Goal: Task Accomplishment & Management: Manage account settings

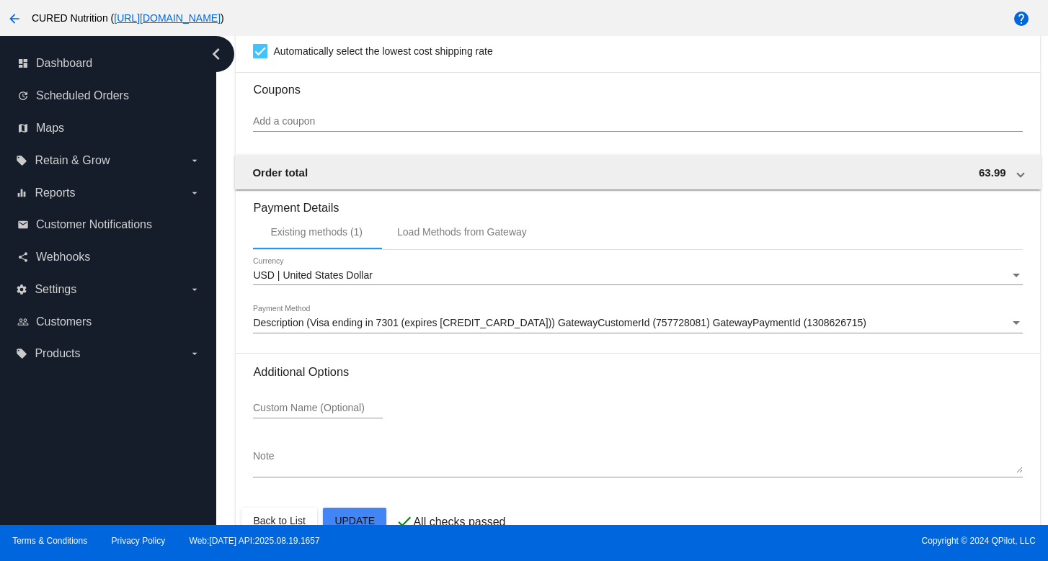
scroll to position [1307, 0]
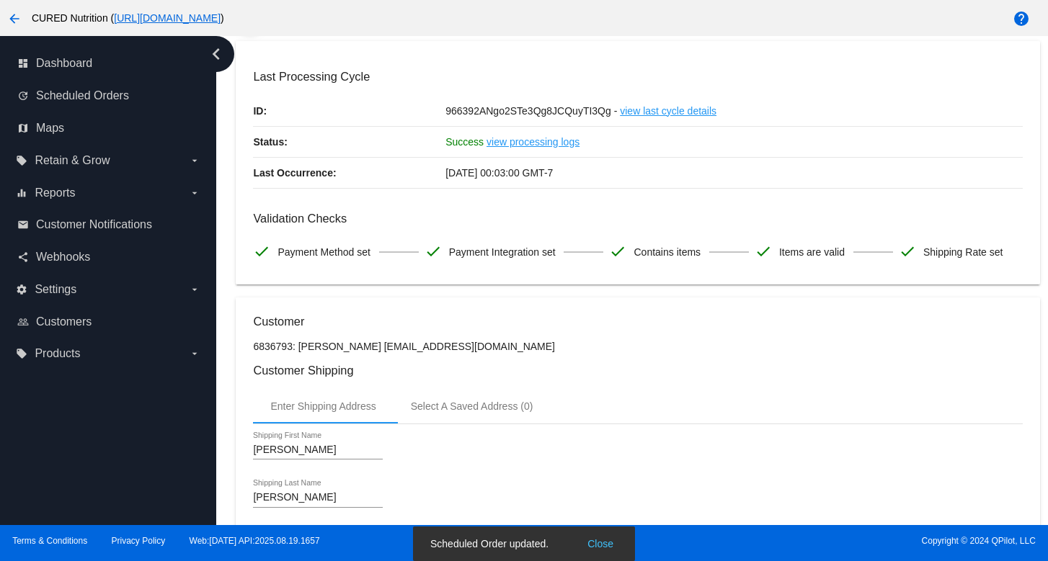
scroll to position [0, 0]
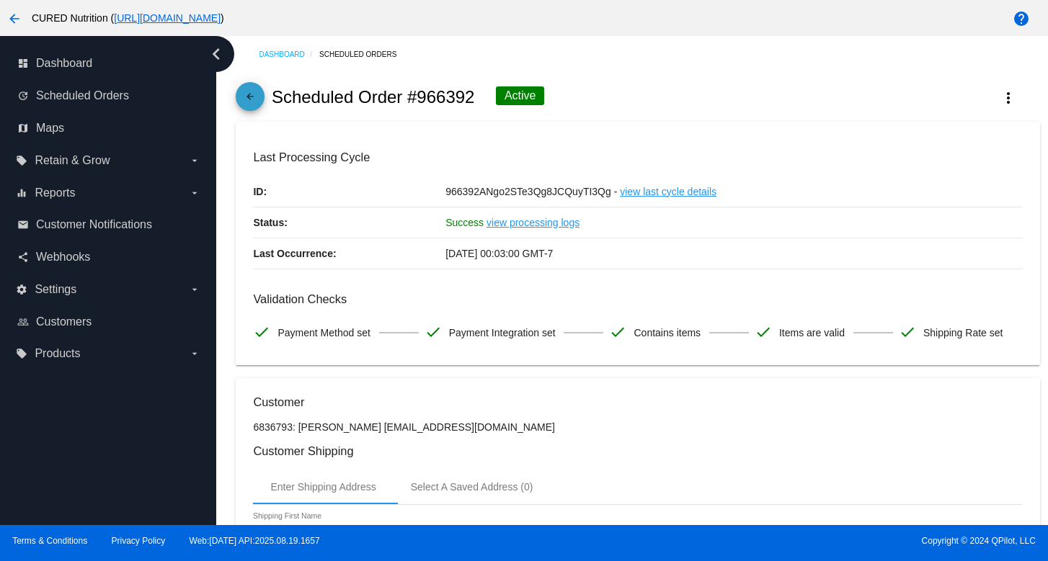
click at [245, 92] on span "arrow_back" at bounding box center [249, 99] width 17 height 35
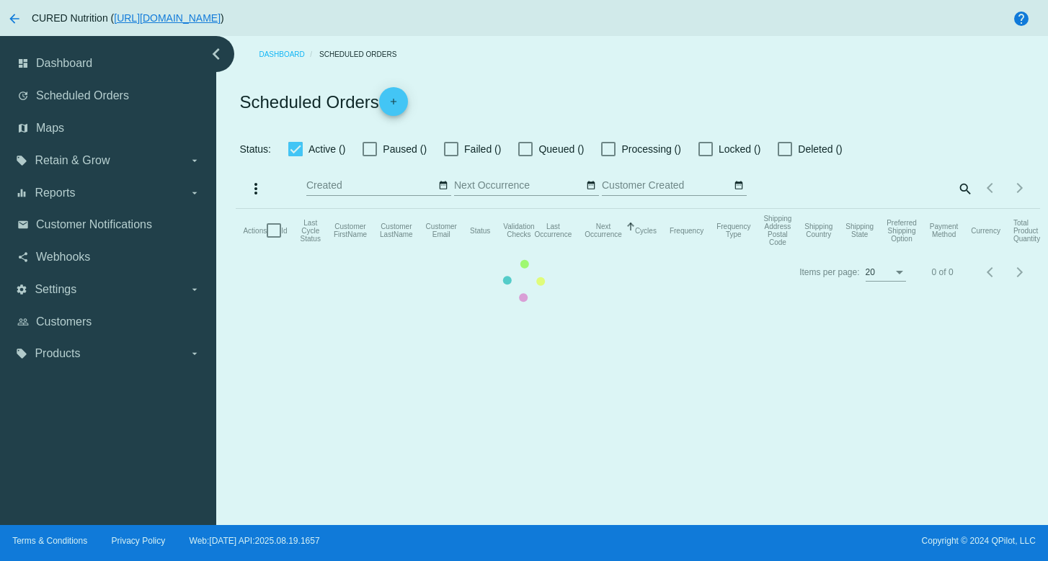
checkbox input "true"
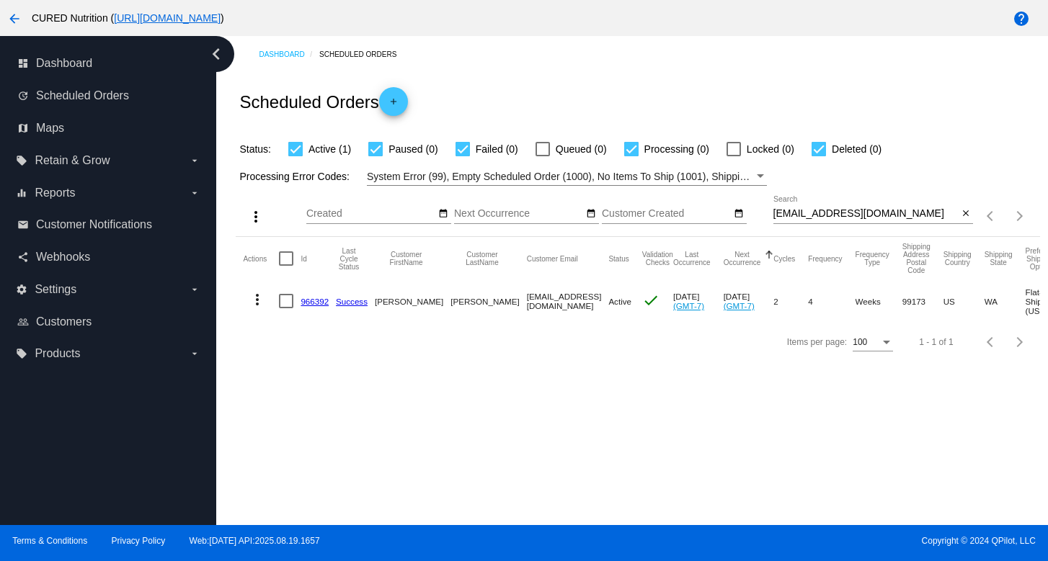
click at [829, 213] on input "[EMAIL_ADDRESS][DOMAIN_NAME]" at bounding box center [865, 214] width 185 height 12
paste input "[EMAIL_ADDRESS]"
type input "[EMAIL_ADDRESS][DOMAIN_NAME]"
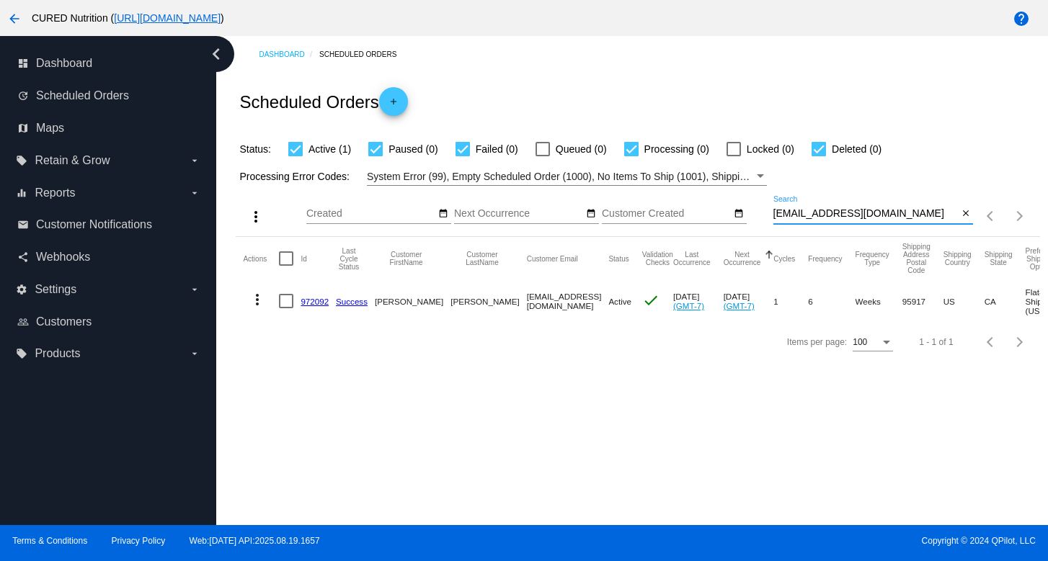
click at [316, 304] on link "972092" at bounding box center [315, 301] width 28 height 9
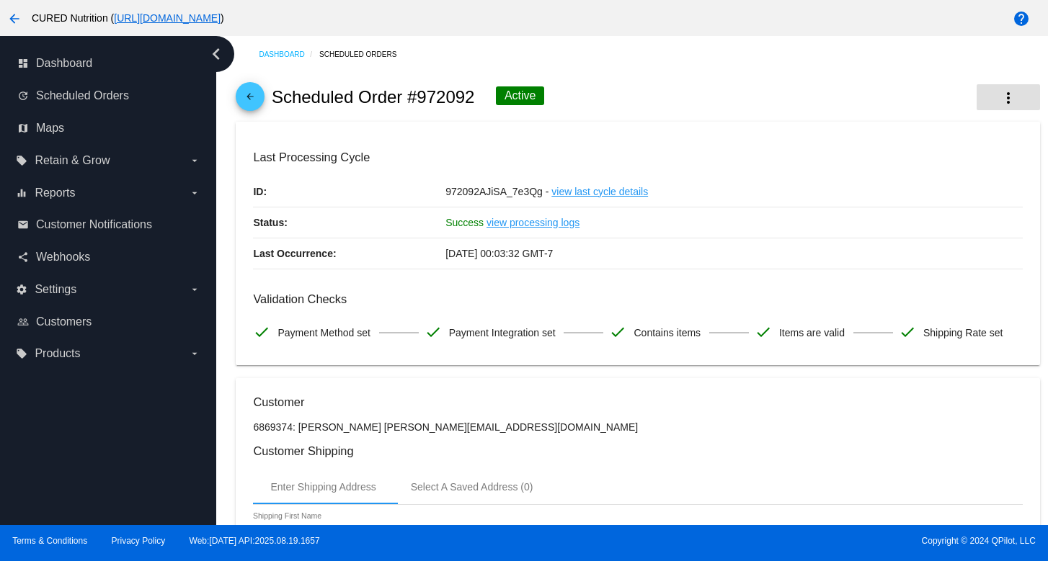
click at [1013, 97] on mat-icon "more_vert" at bounding box center [1008, 97] width 17 height 17
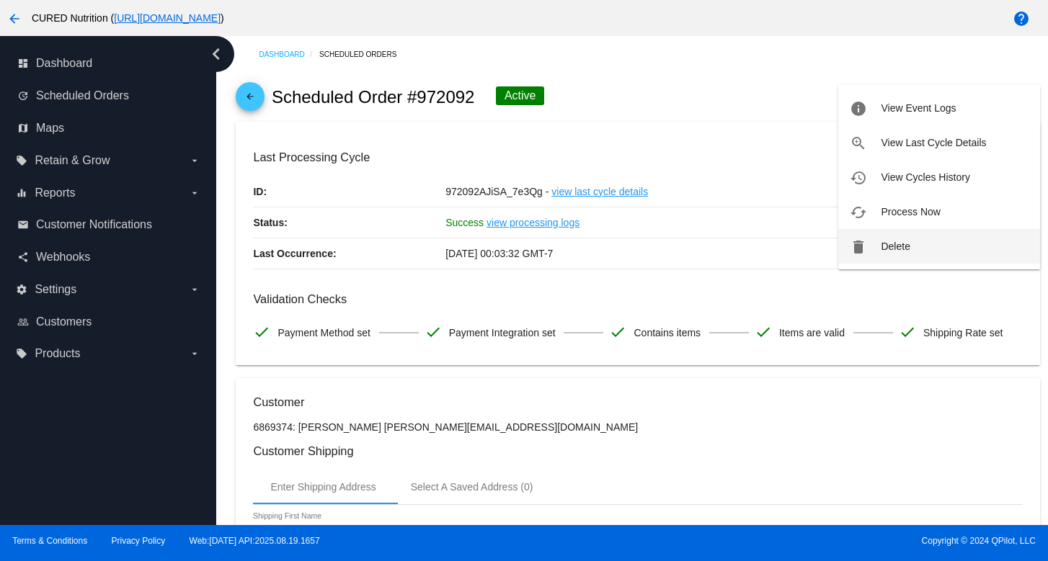
click at [886, 251] on span "Delete" at bounding box center [895, 247] width 29 height 12
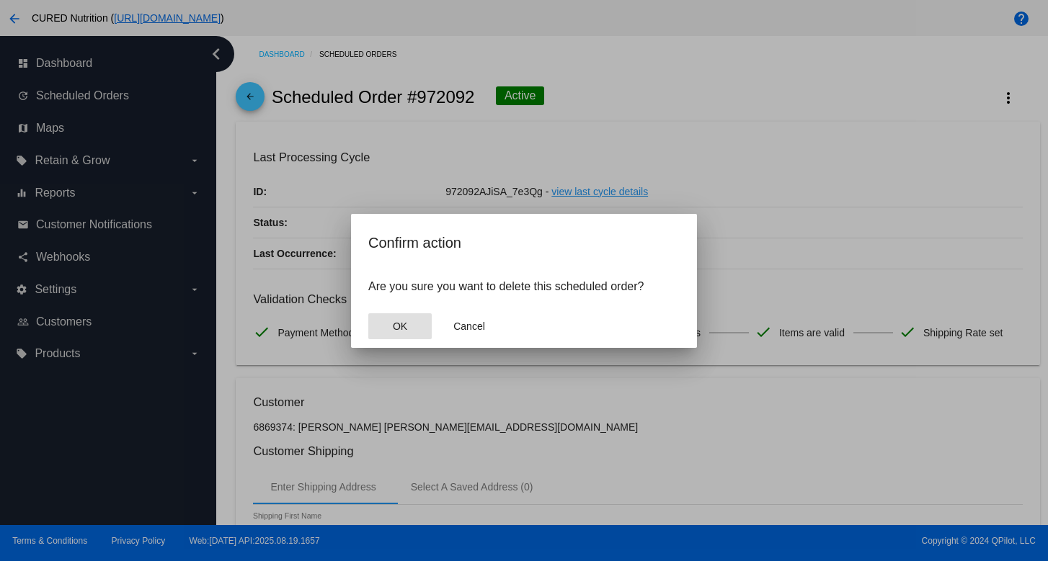
click at [413, 327] on button "OK" at bounding box center [399, 326] width 63 height 26
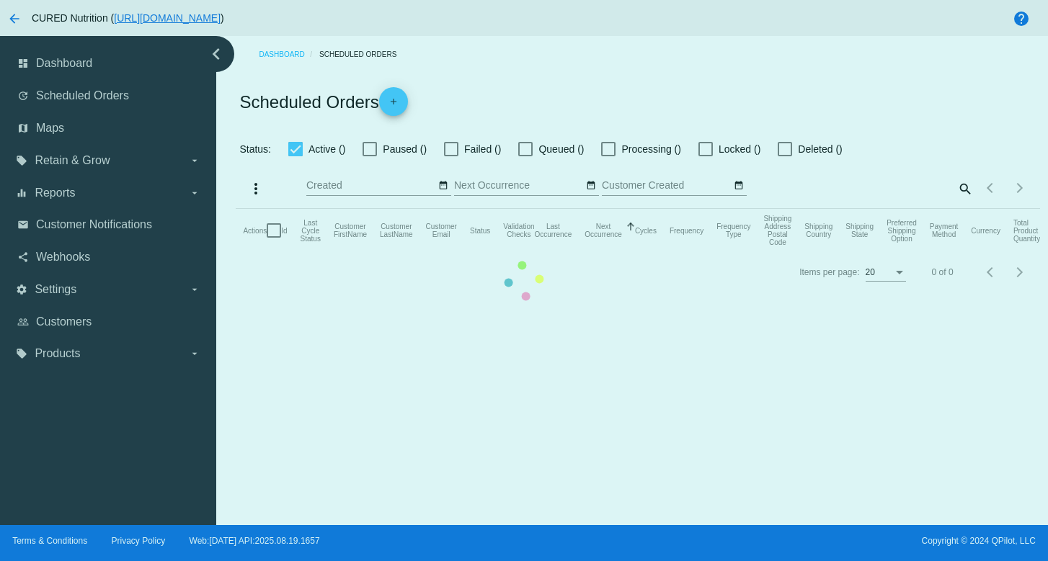
checkbox input "true"
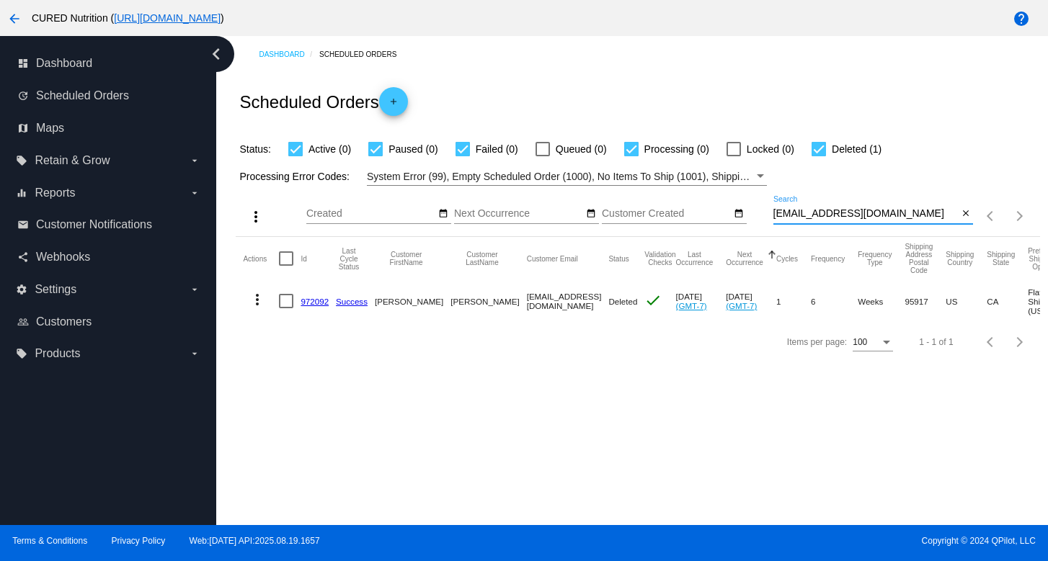
click at [818, 217] on input "[EMAIL_ADDRESS][DOMAIN_NAME]" at bounding box center [865, 214] width 185 height 12
paste input "[PERSON_NAME].vaughn79"
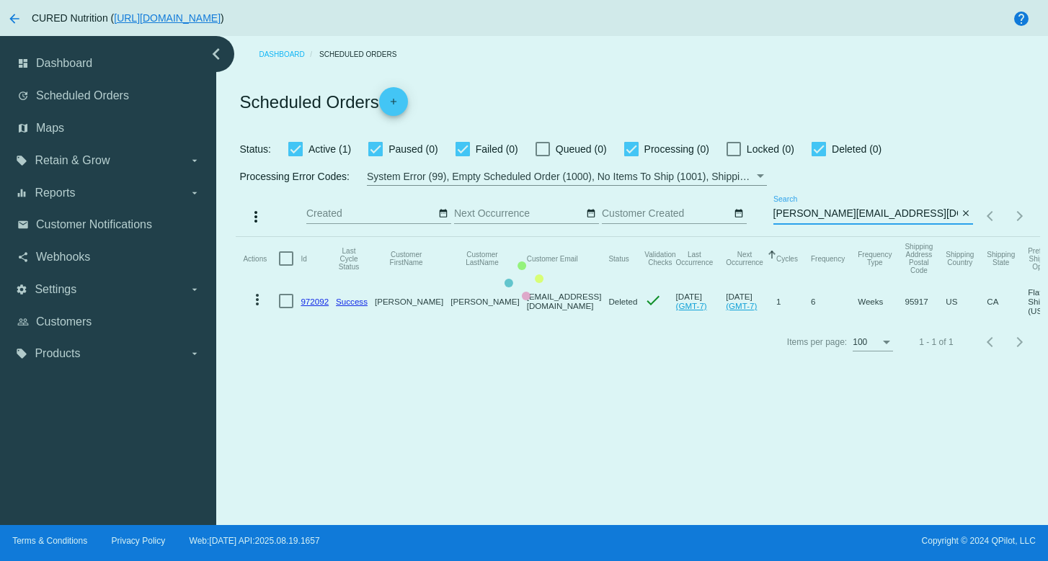
type input "[PERSON_NAME][EMAIL_ADDRESS][DOMAIN_NAME]"
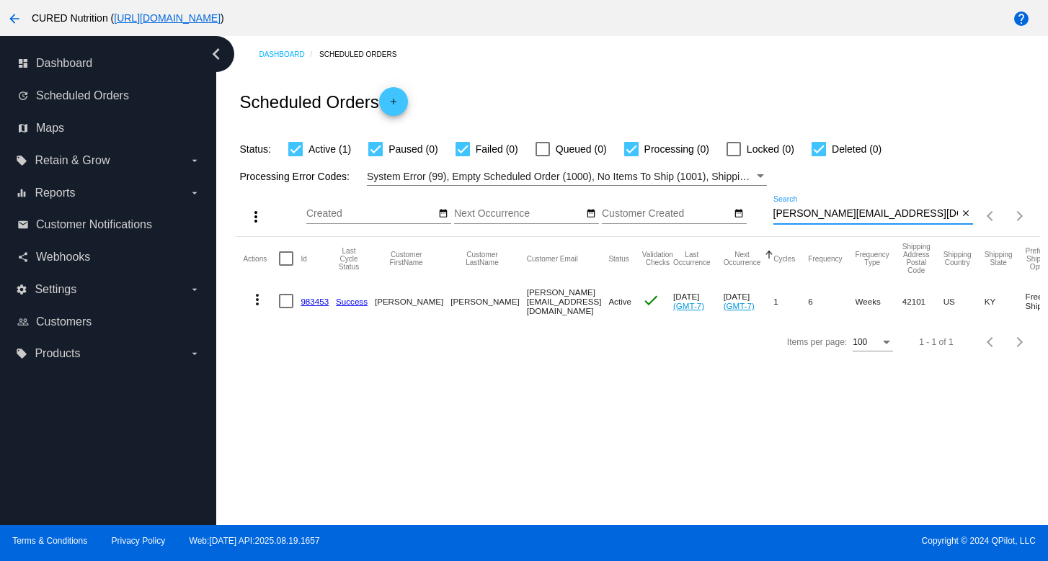
click at [311, 302] on link "983453" at bounding box center [315, 301] width 28 height 9
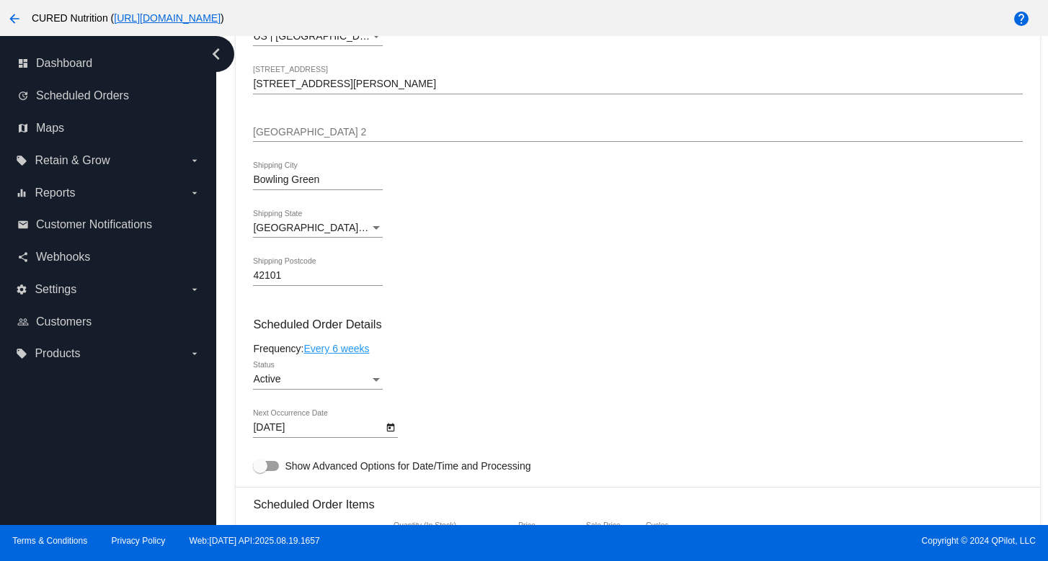
scroll to position [619, 0]
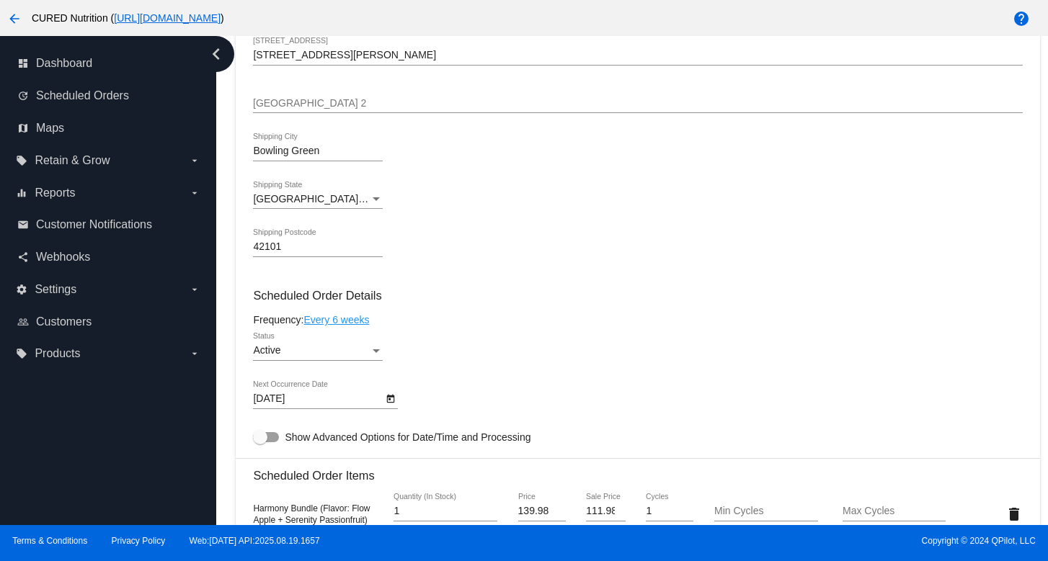
click at [325, 357] on div "Active" at bounding box center [311, 351] width 117 height 12
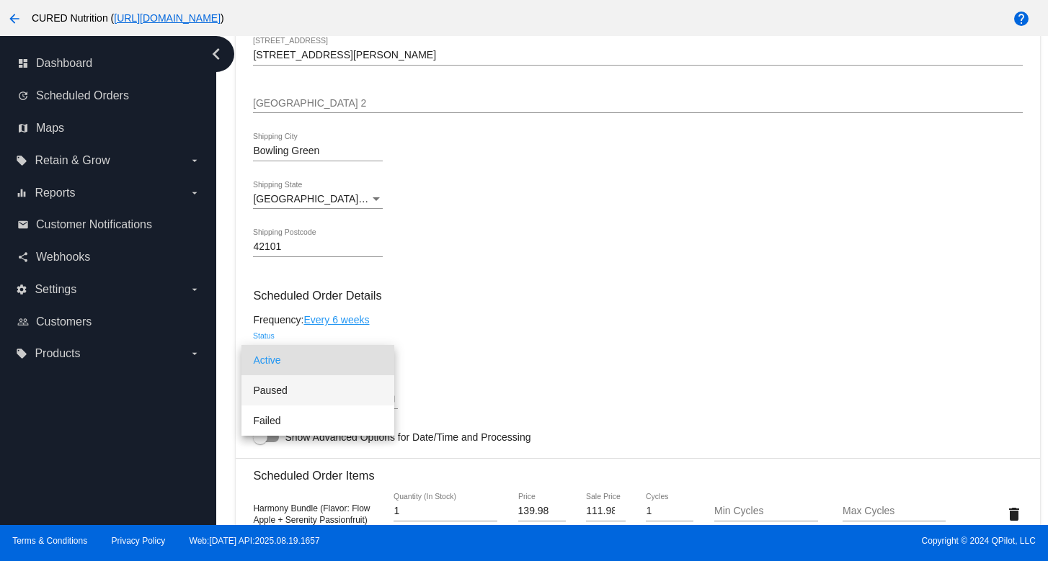
click at [339, 385] on span "Paused" at bounding box center [318, 390] width 130 height 30
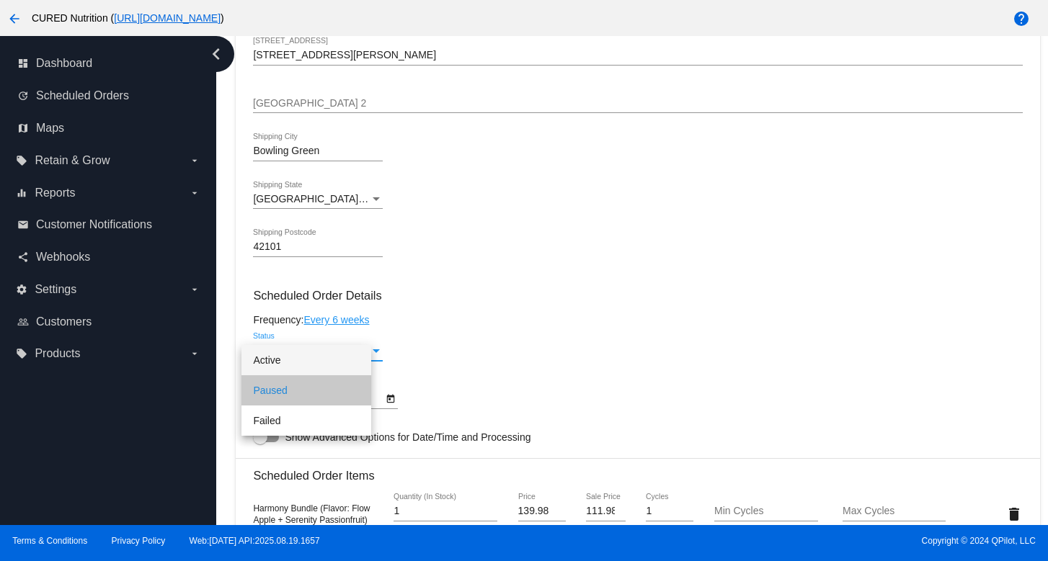
click at [446, 370] on div "Paused Status" at bounding box center [637, 353] width 769 height 41
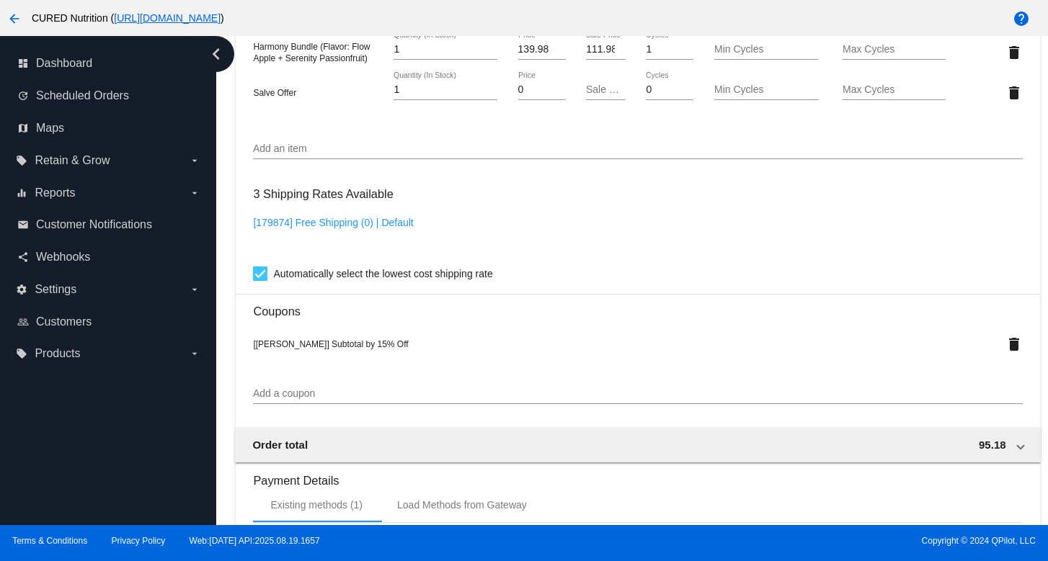
scroll to position [1399, 0]
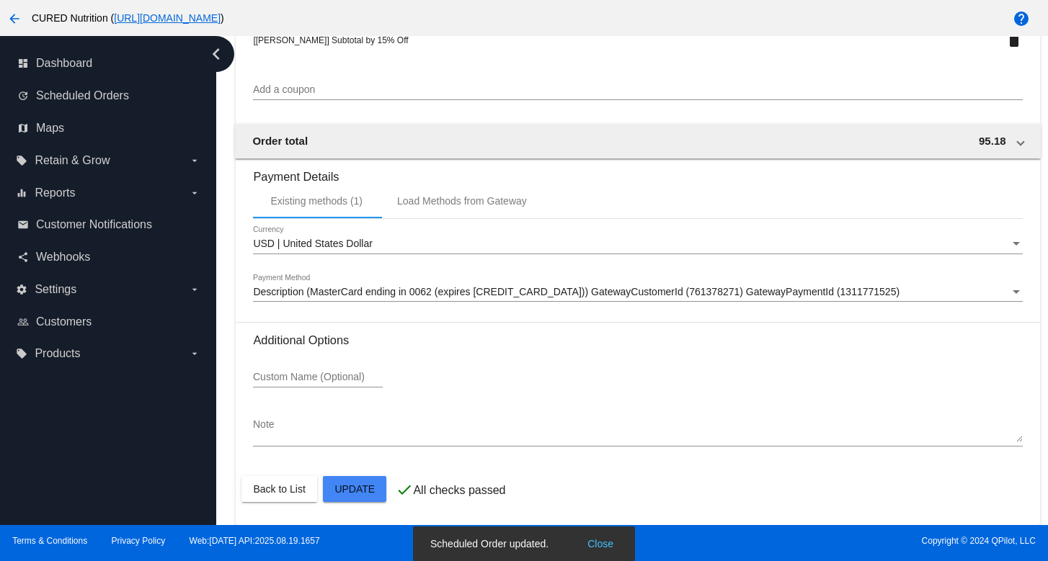
click at [375, 506] on mat-card-actions "Back to List Update" at bounding box center [637, 489] width 792 height 37
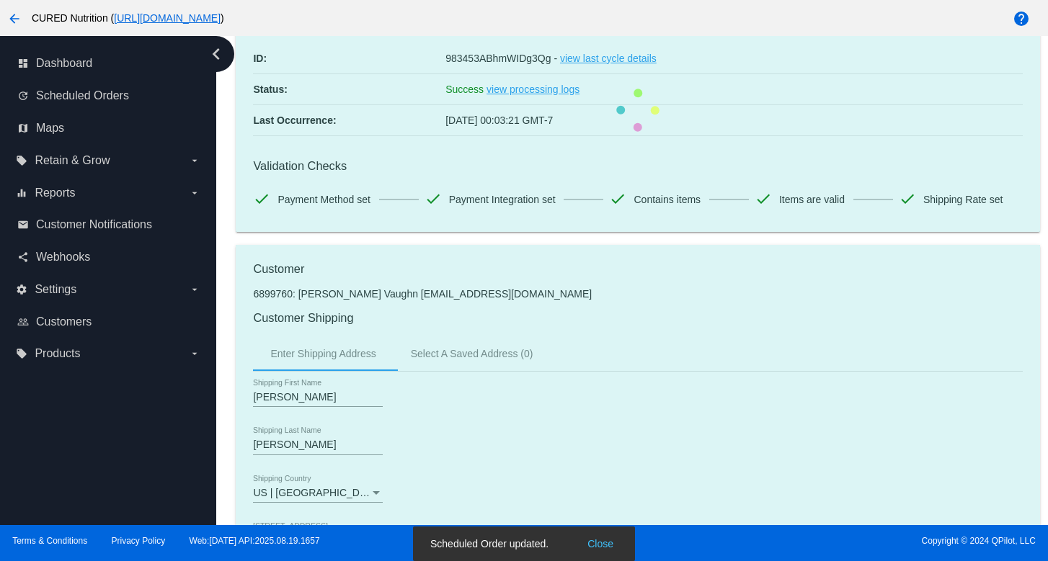
scroll to position [0, 0]
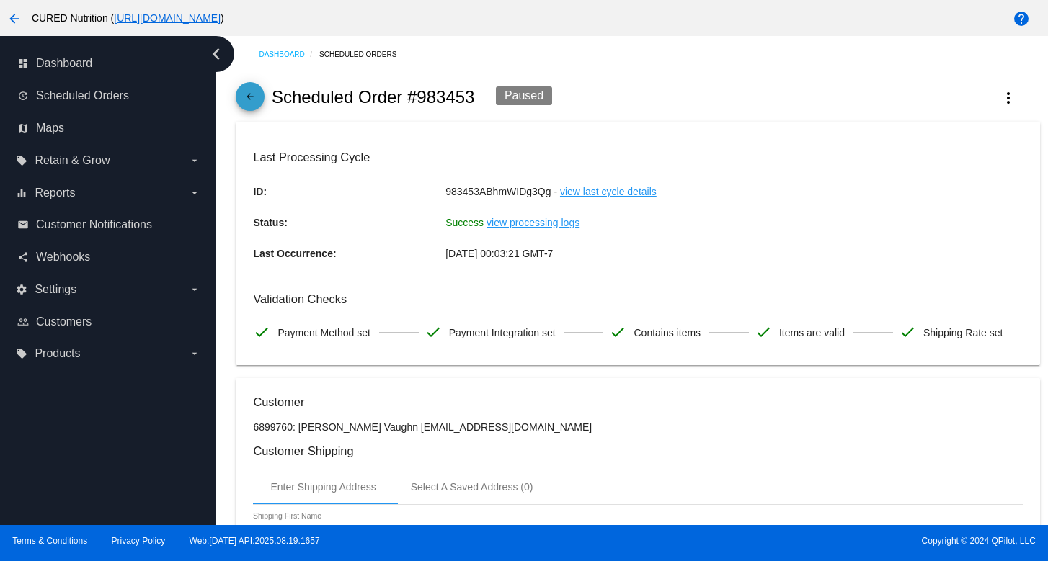
click at [243, 93] on mat-icon "arrow_back" at bounding box center [249, 100] width 17 height 17
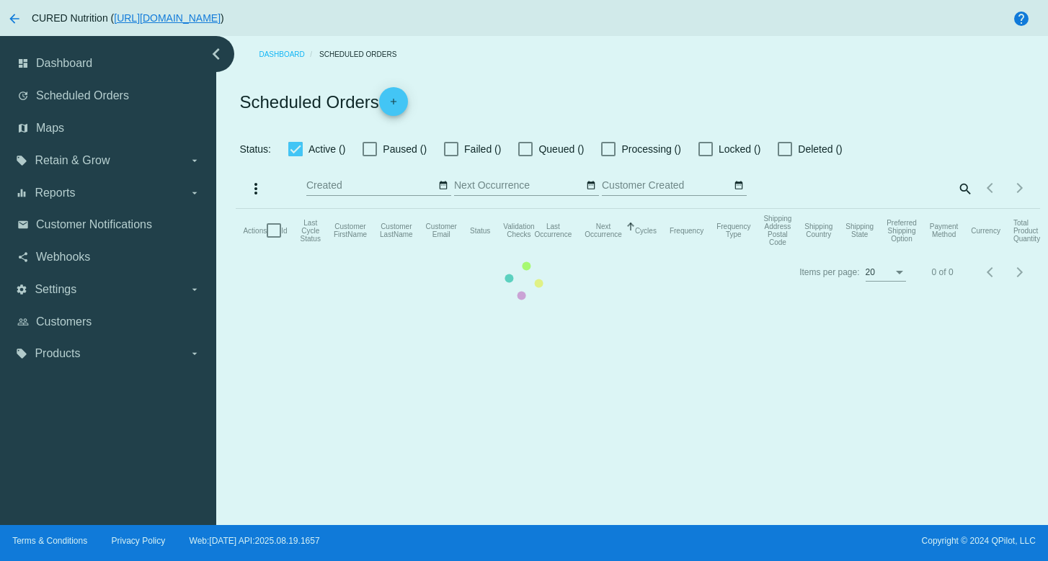
checkbox input "true"
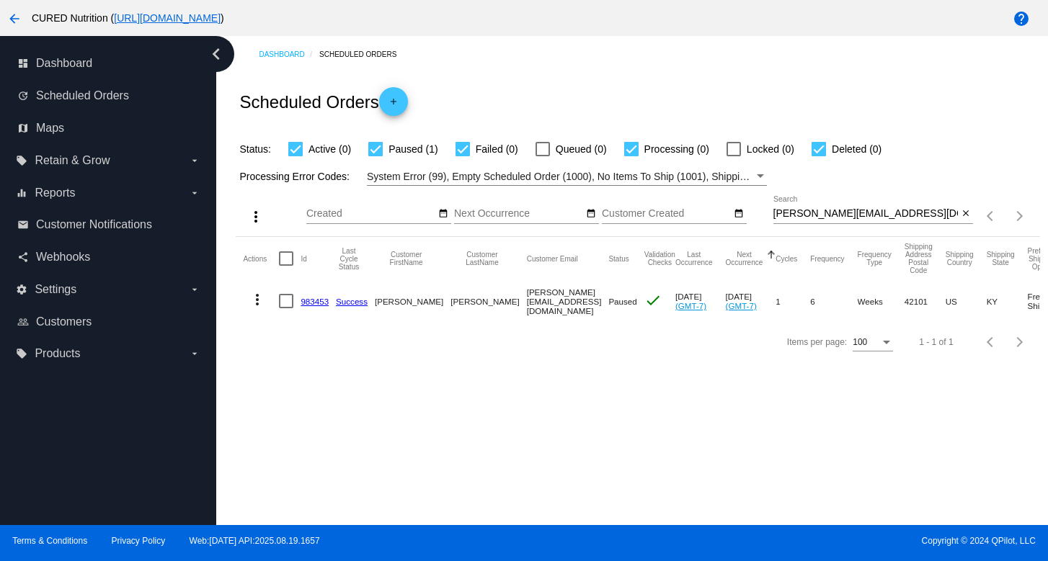
click at [833, 213] on input "[PERSON_NAME][EMAIL_ADDRESS][DOMAIN_NAME]" at bounding box center [865, 214] width 185 height 12
paste input "[PERSON_NAME][EMAIL_ADDRESS]"
type input "[PERSON_NAME][EMAIL_ADDRESS][DOMAIN_NAME]"
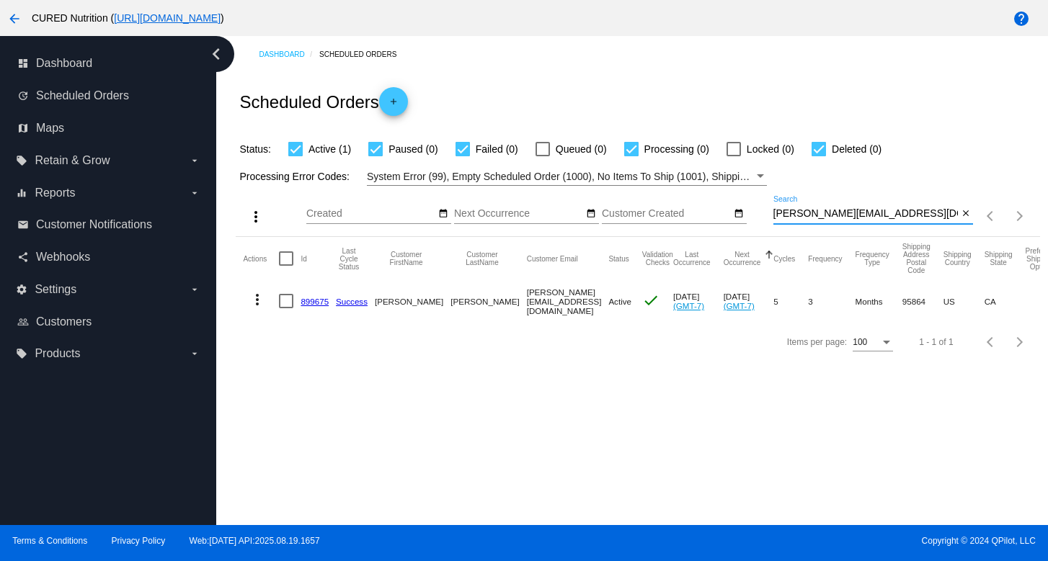
click at [299, 298] on mat-cell at bounding box center [290, 301] width 22 height 42
click at [307, 300] on link "899675" at bounding box center [315, 301] width 28 height 9
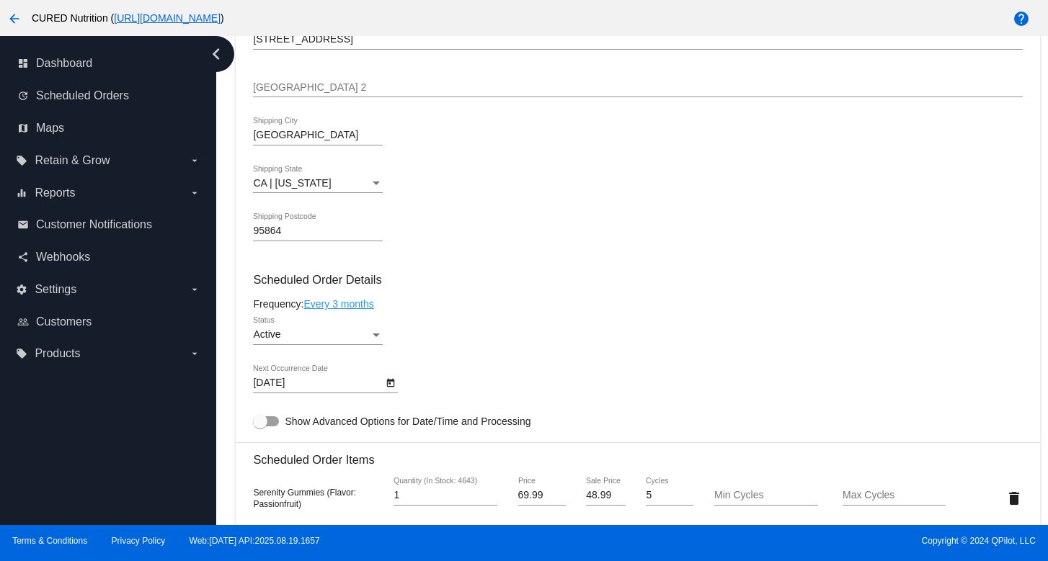
scroll to position [737, 0]
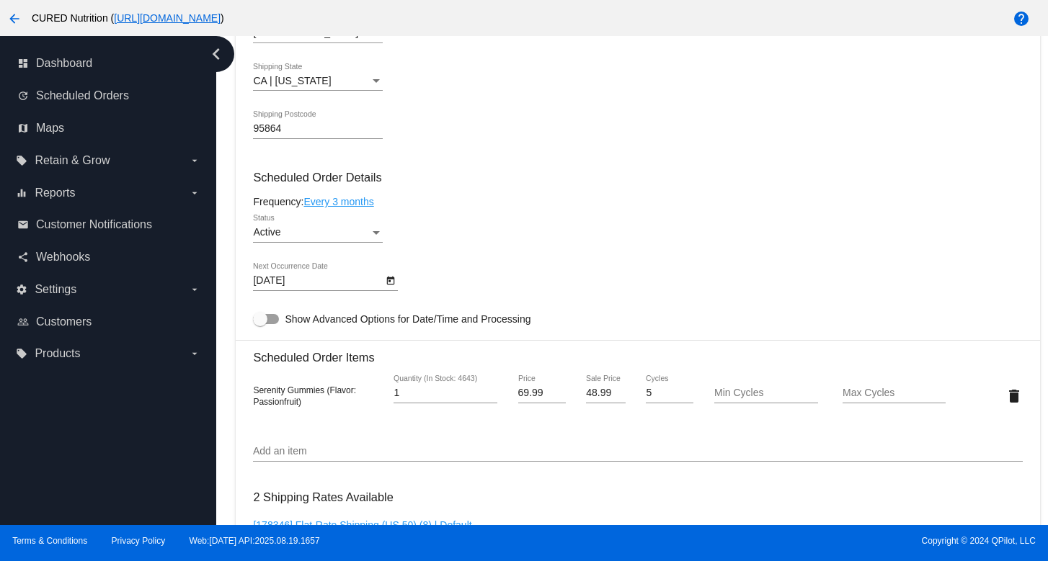
click at [357, 238] on div "Active" at bounding box center [311, 233] width 117 height 12
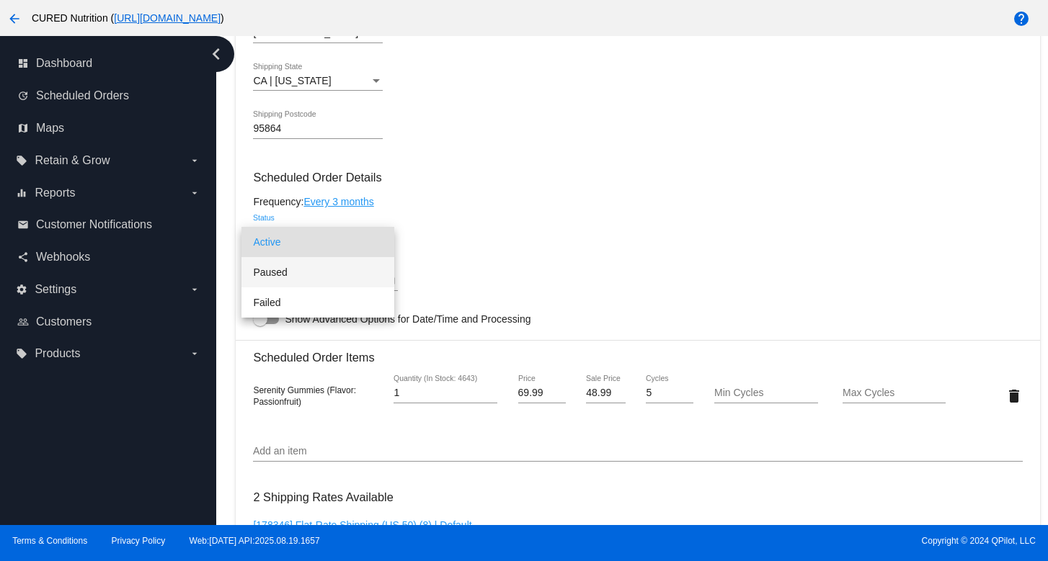
click at [345, 270] on span "Paused" at bounding box center [318, 272] width 130 height 30
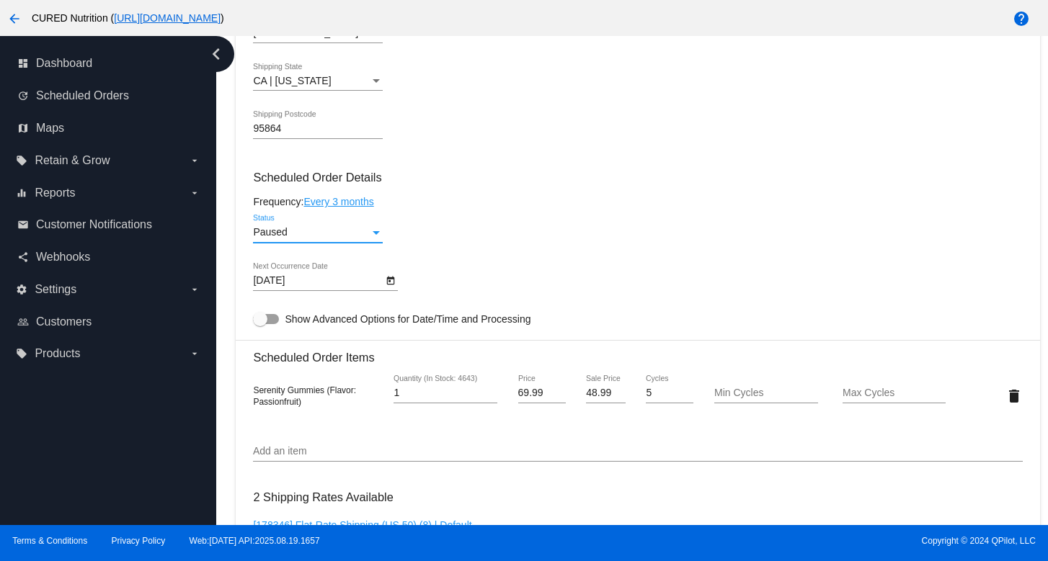
click at [481, 246] on div "Paused Status" at bounding box center [637, 235] width 769 height 41
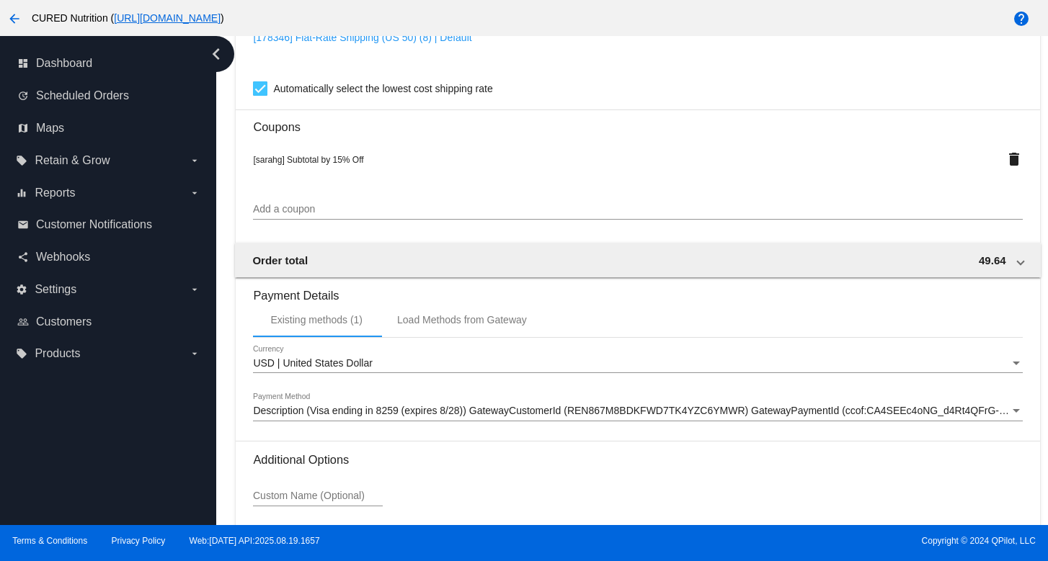
scroll to position [1358, 0]
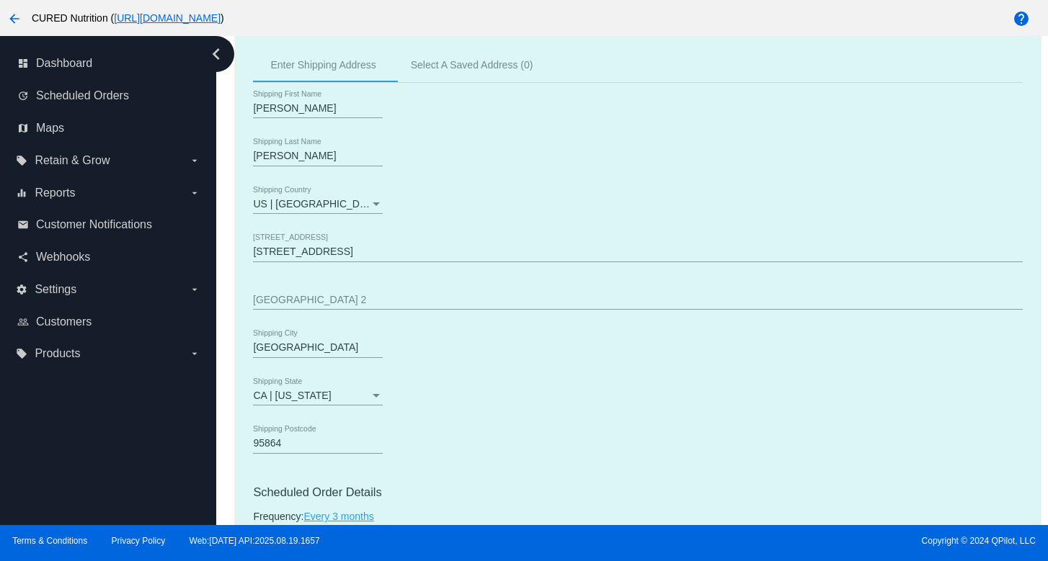
scroll to position [0, 0]
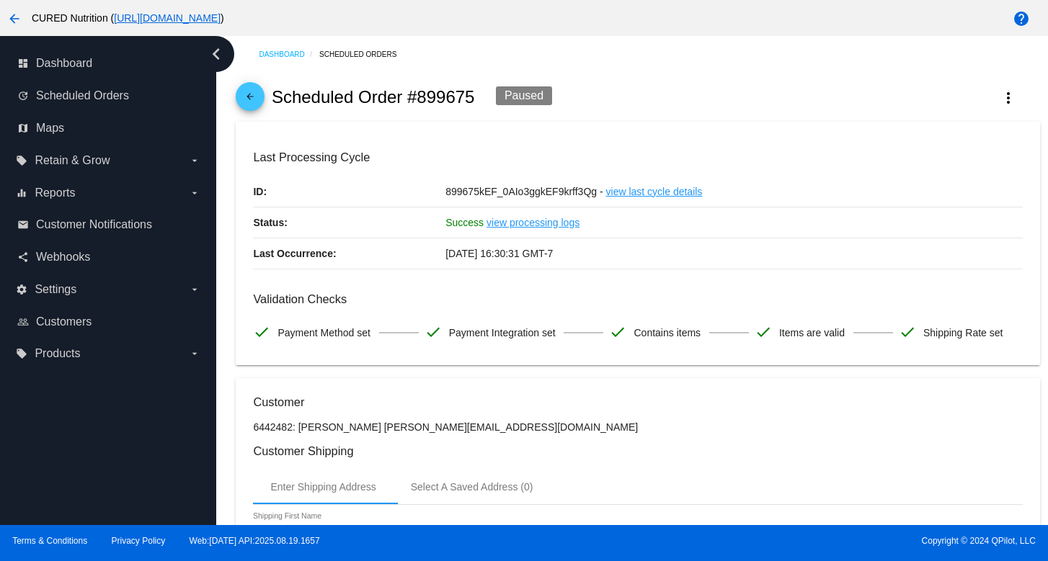
click at [254, 102] on mat-icon "arrow_back" at bounding box center [249, 100] width 17 height 17
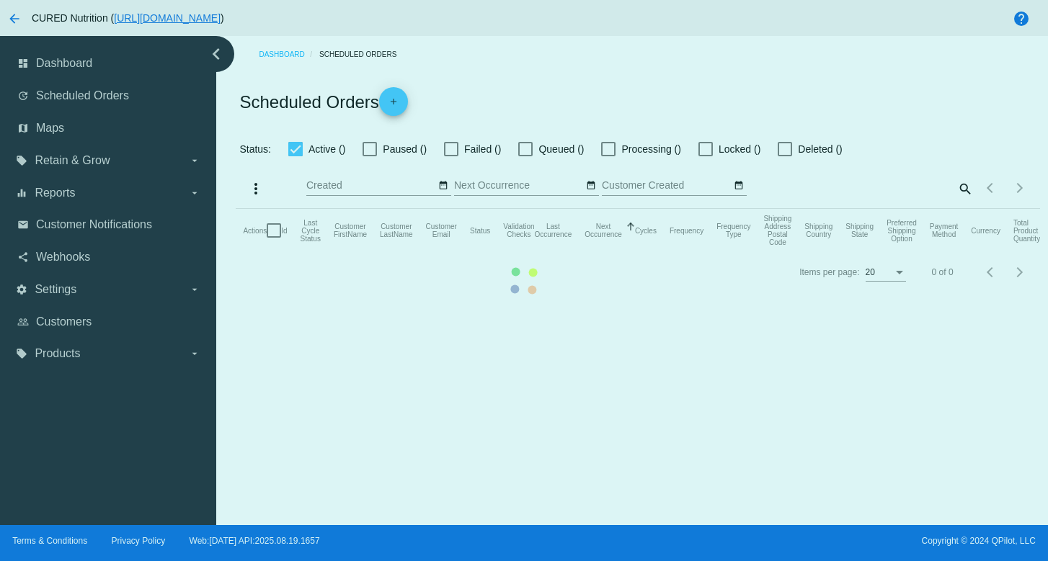
checkbox input "true"
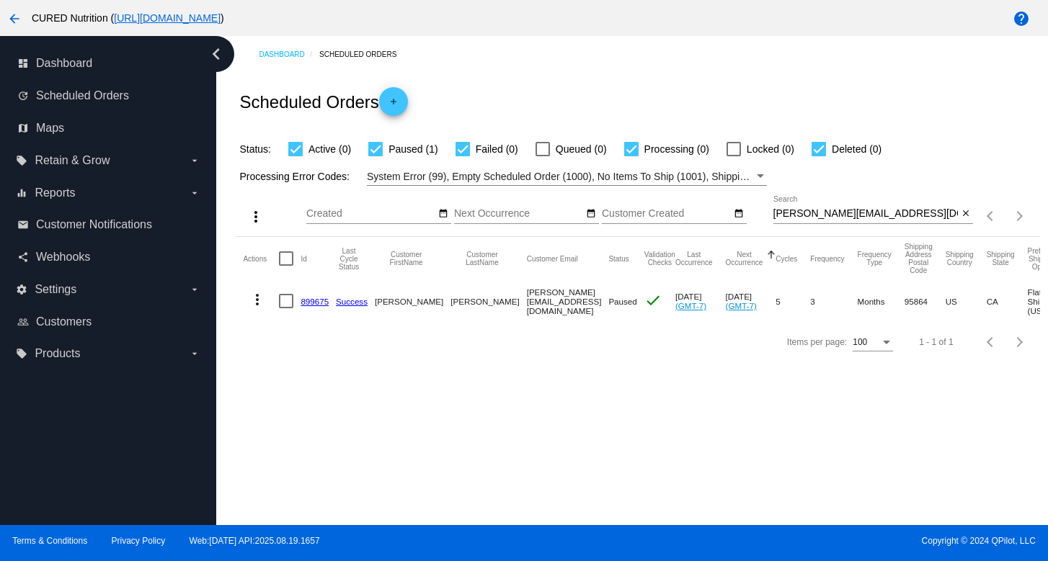
click at [860, 213] on input "[PERSON_NAME][EMAIL_ADDRESS][DOMAIN_NAME]" at bounding box center [865, 214] width 185 height 12
paste input "[EMAIL_ADDRESS]"
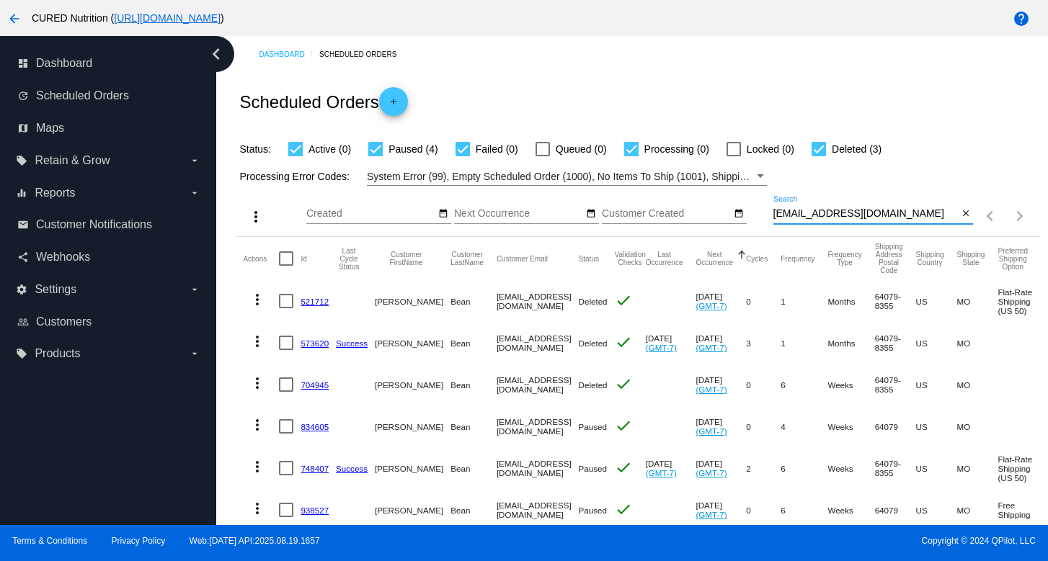
click at [832, 215] on input "[EMAIL_ADDRESS][DOMAIN_NAME]" at bounding box center [865, 214] width 185 height 12
paste input "956413"
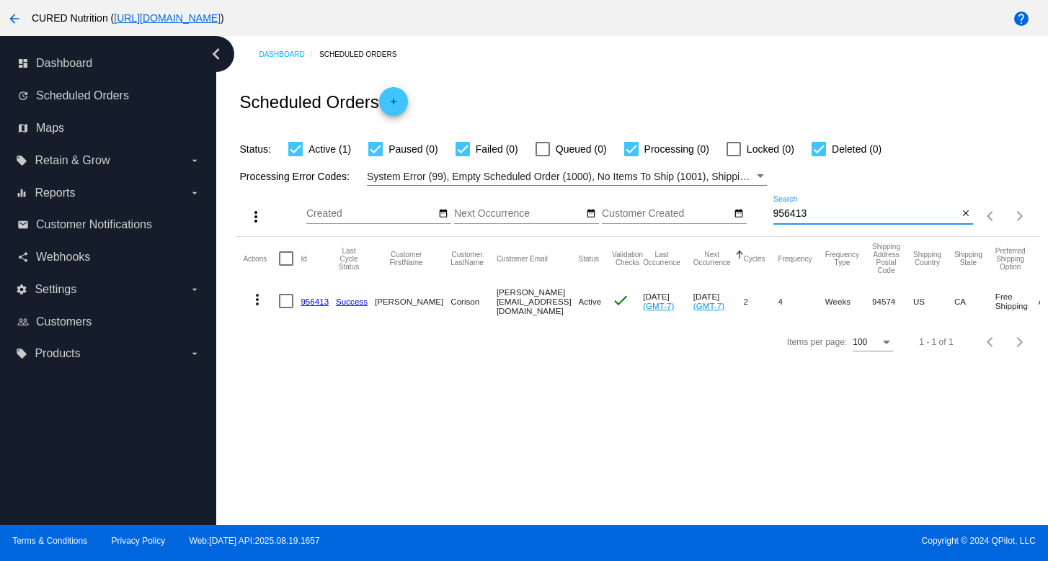
type input "956413"
click at [311, 304] on link "956413" at bounding box center [315, 301] width 28 height 9
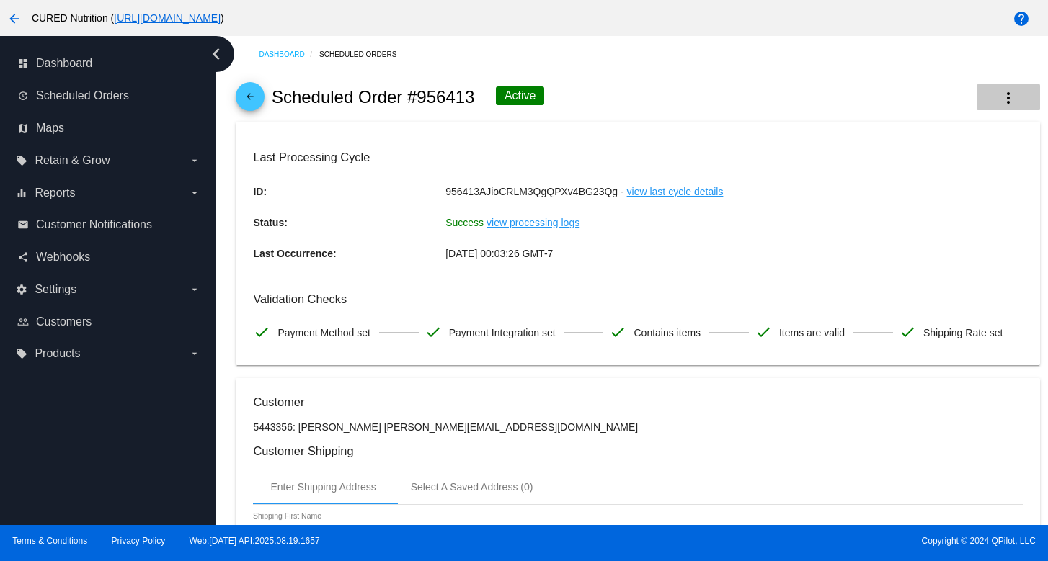
click at [997, 105] on button "more_vert" at bounding box center [1007, 97] width 63 height 26
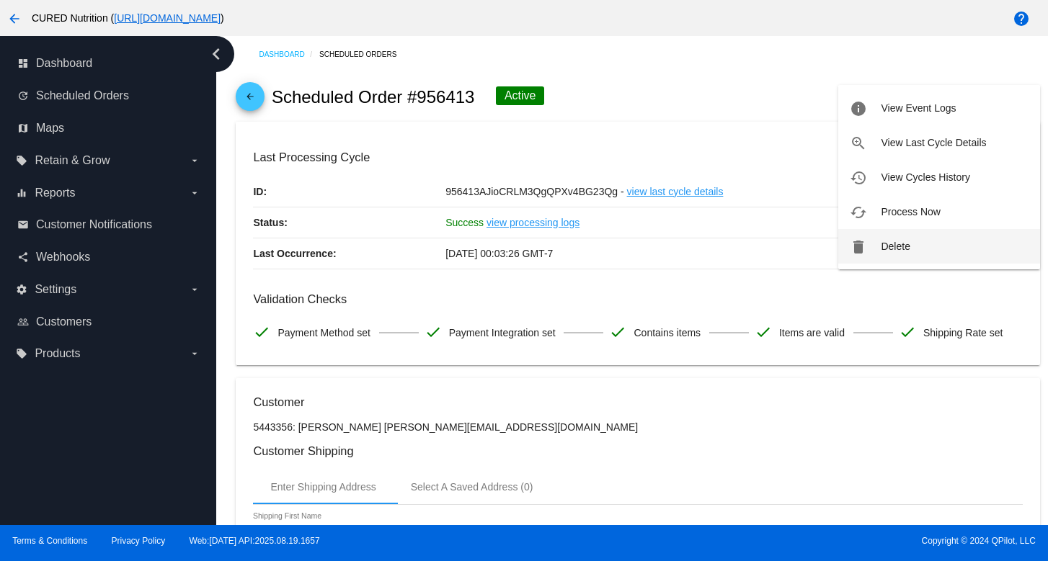
click at [900, 246] on span "Delete" at bounding box center [895, 247] width 29 height 12
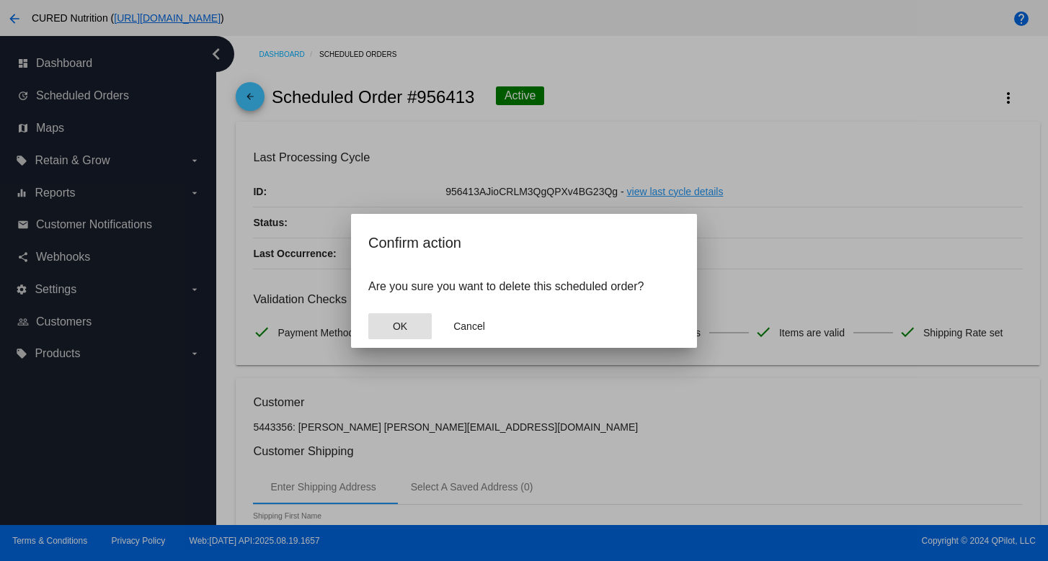
click at [403, 323] on span "OK" at bounding box center [400, 327] width 14 height 12
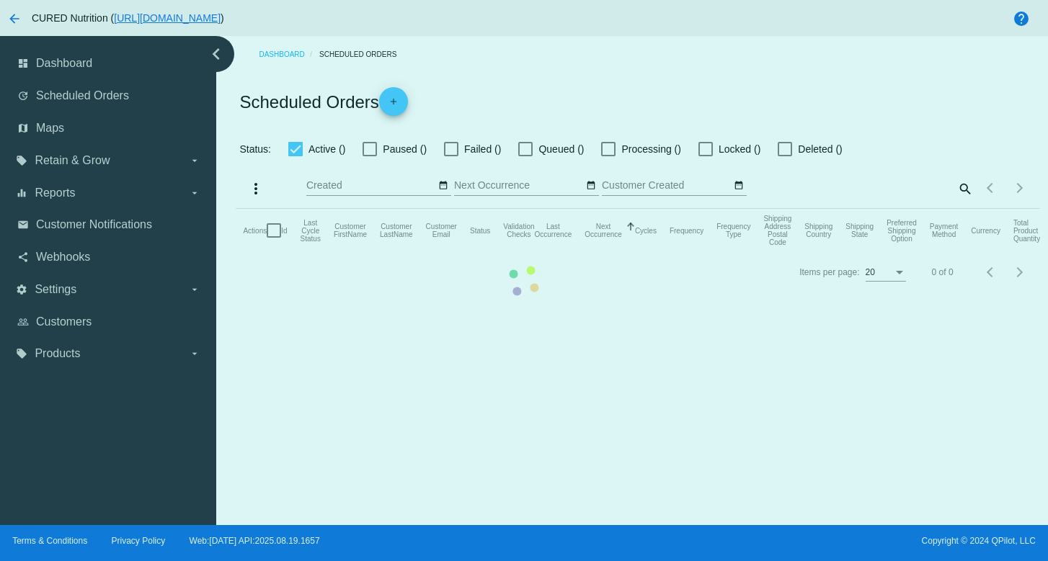
checkbox input "true"
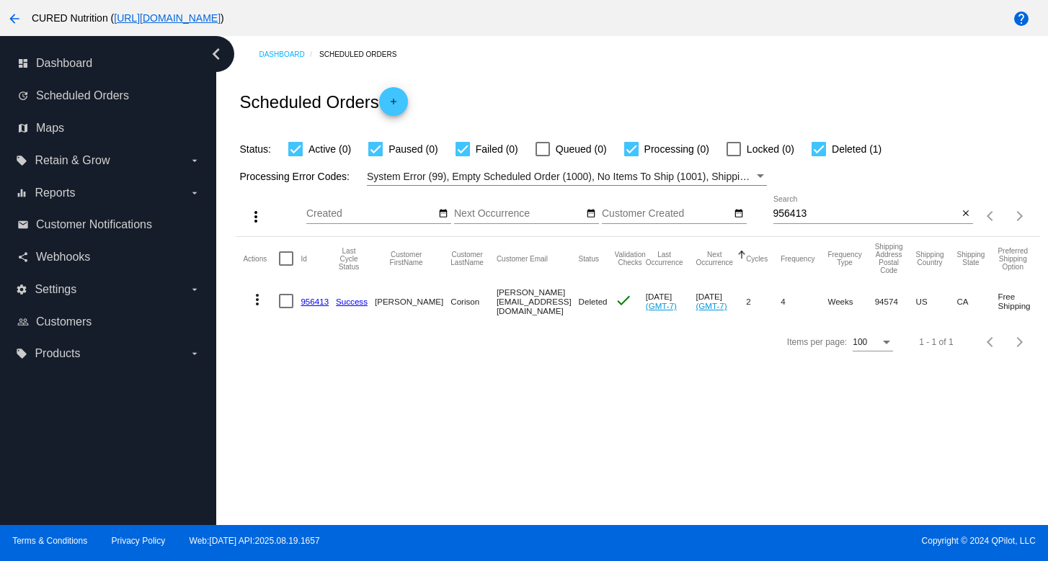
click at [828, 219] on input "956413" at bounding box center [865, 214] width 185 height 12
paste input "[EMAIL_ADDRESS][DOMAIN_NAME]"
type input "[EMAIL_ADDRESS][DOMAIN_NAME]"
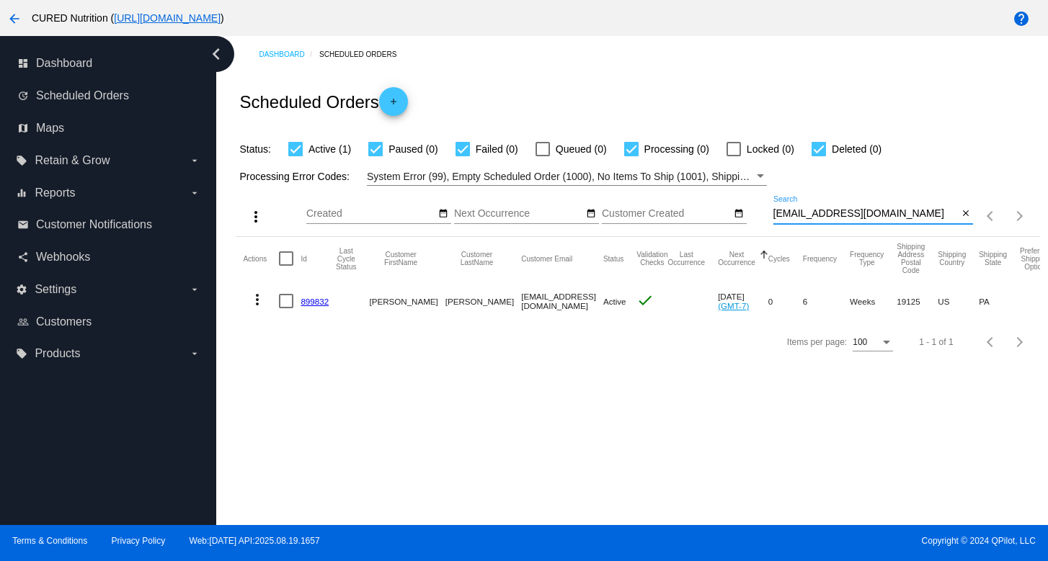
click at [311, 304] on link "899832" at bounding box center [315, 301] width 28 height 9
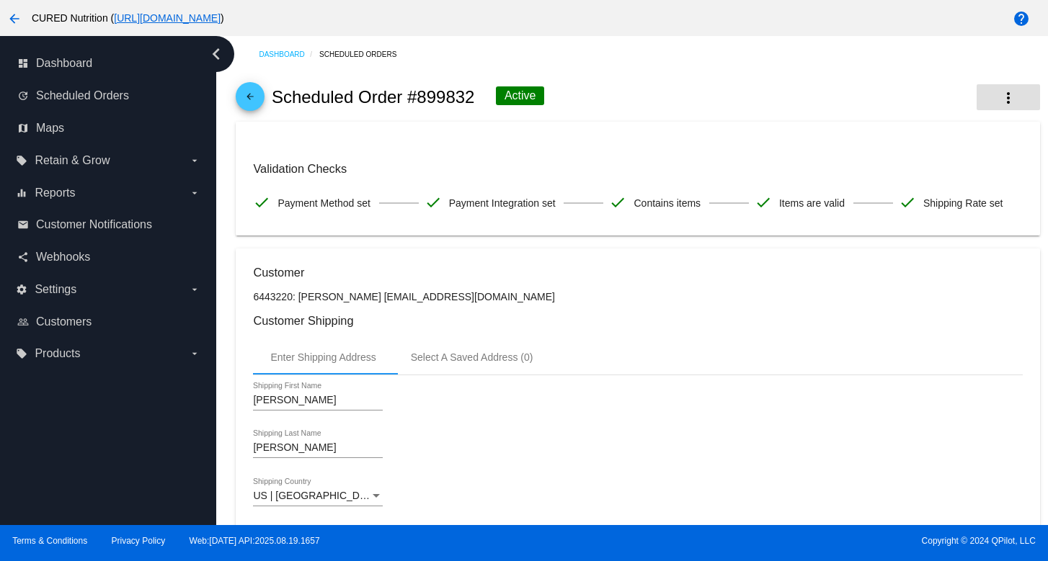
click at [1004, 98] on mat-icon "more_vert" at bounding box center [1008, 97] width 17 height 17
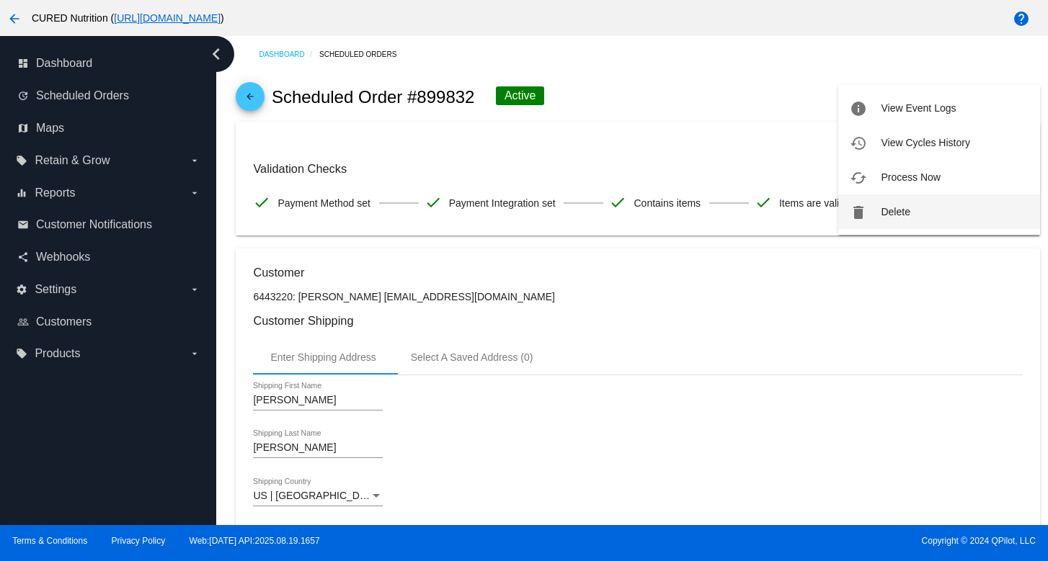
click at [902, 210] on span "Delete" at bounding box center [895, 212] width 29 height 12
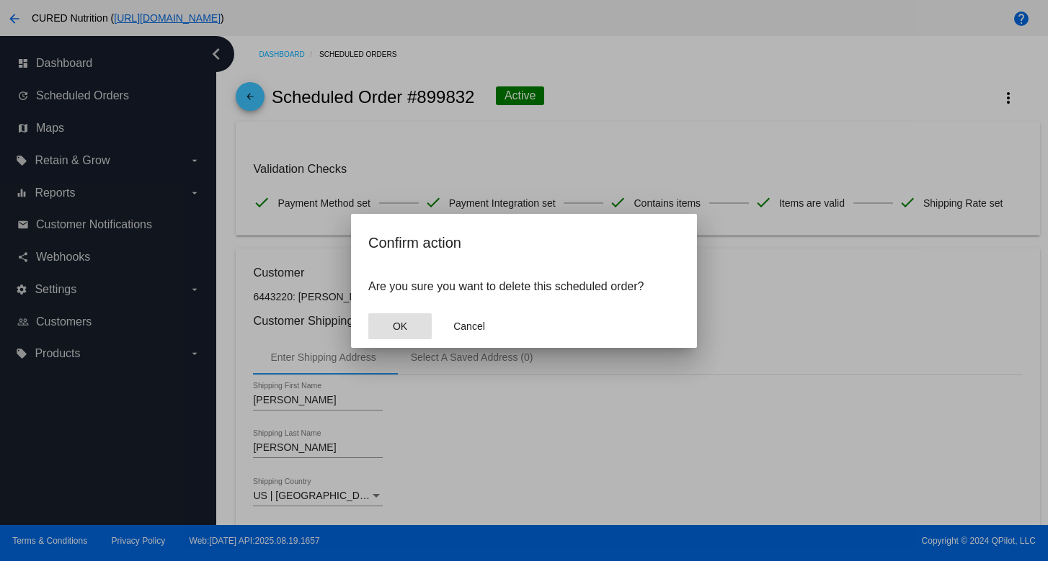
click at [391, 314] on button "OK" at bounding box center [399, 326] width 63 height 26
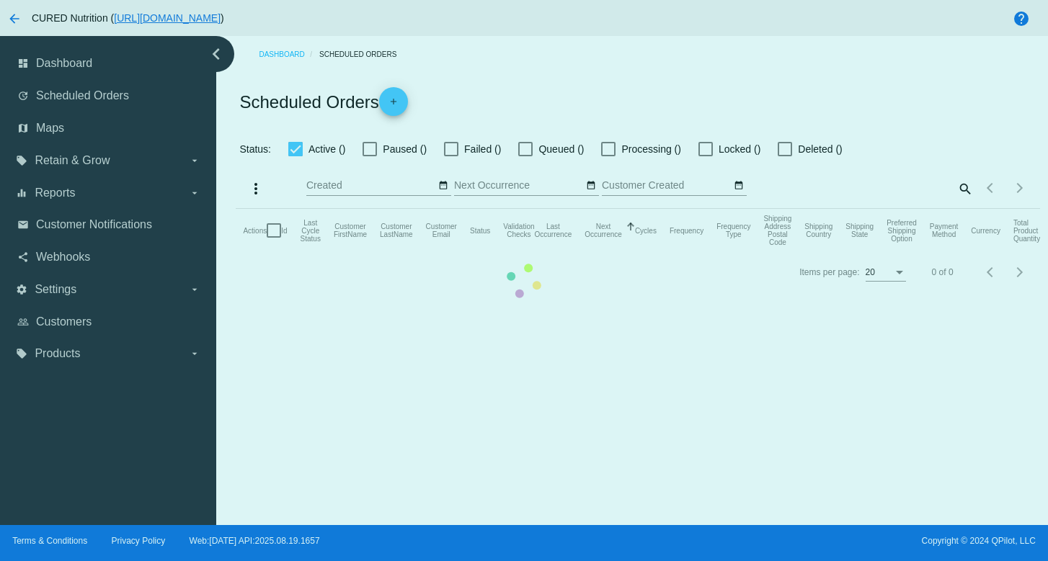
checkbox input "true"
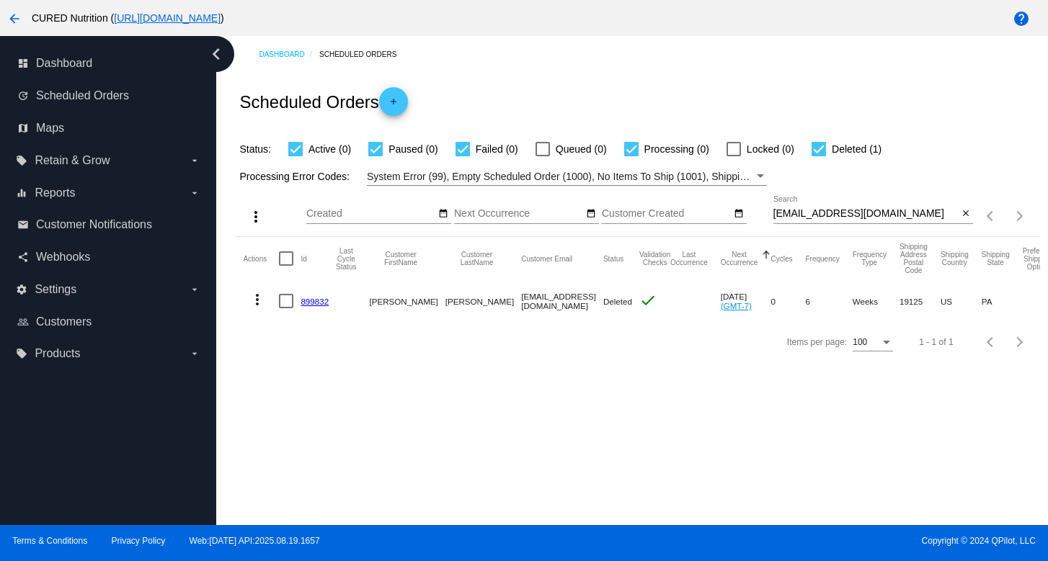
click at [804, 215] on input "[EMAIL_ADDRESS][DOMAIN_NAME]" at bounding box center [865, 214] width 185 height 12
paste input "[EMAIL_ADDRESS]"
type input "[PERSON_NAME][EMAIL_ADDRESS][DOMAIN_NAME]"
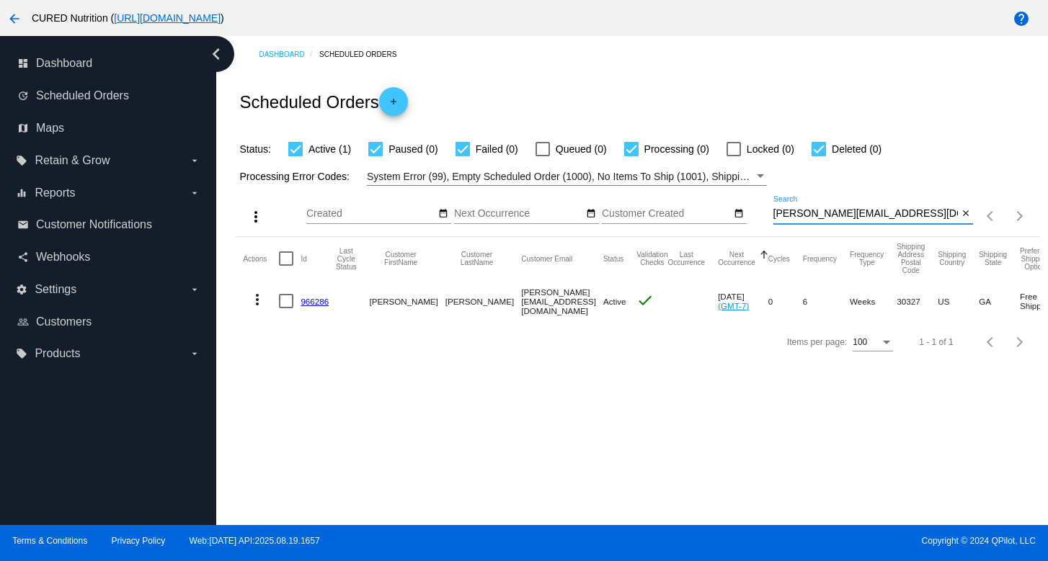
click at [312, 300] on link "966286" at bounding box center [315, 301] width 28 height 9
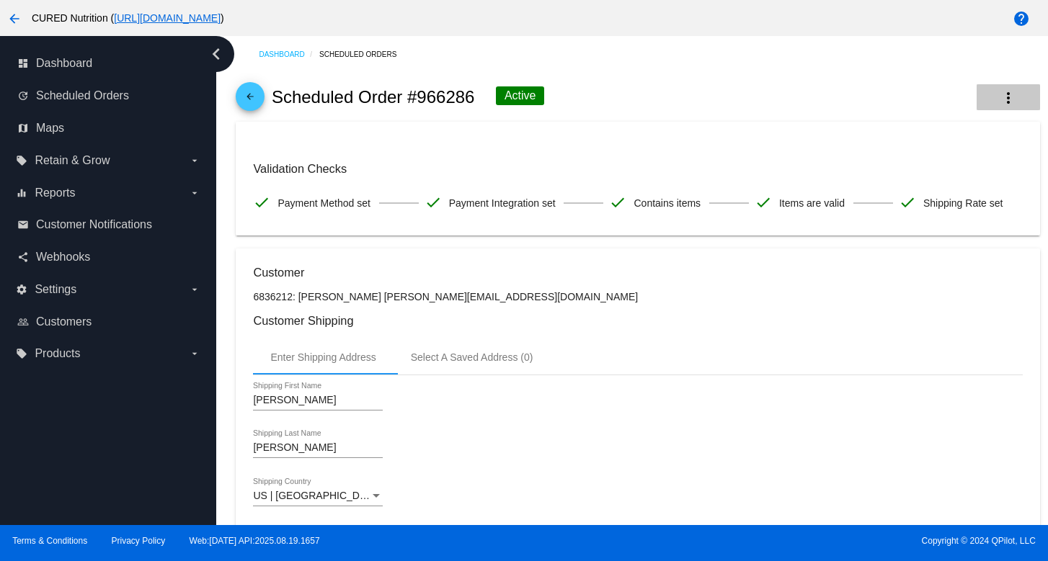
click at [991, 100] on button "more_vert" at bounding box center [1007, 97] width 63 height 26
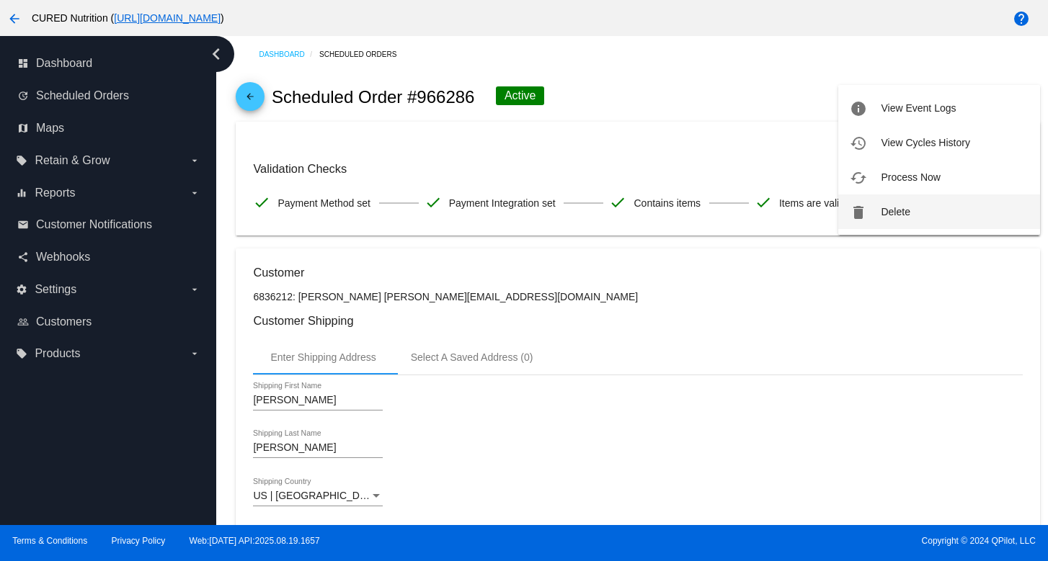
click at [899, 206] on span "Delete" at bounding box center [895, 212] width 29 height 12
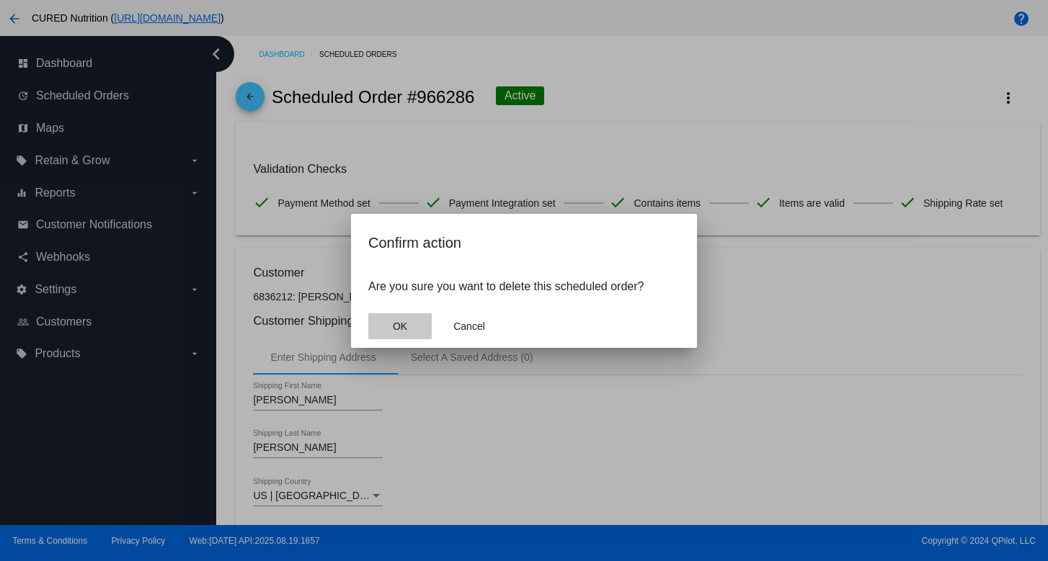
click at [396, 322] on span "OK" at bounding box center [400, 327] width 14 height 12
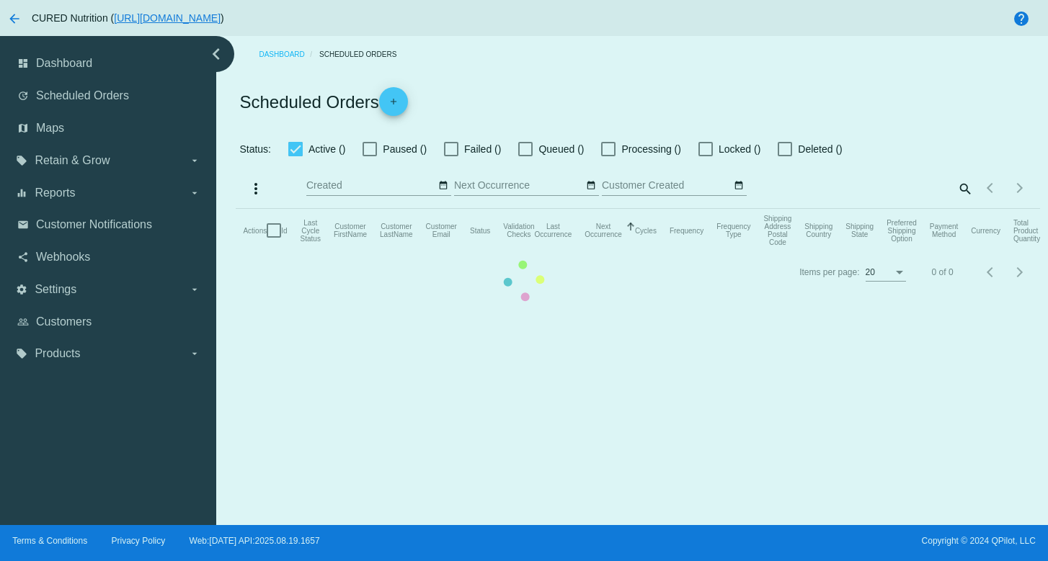
checkbox input "true"
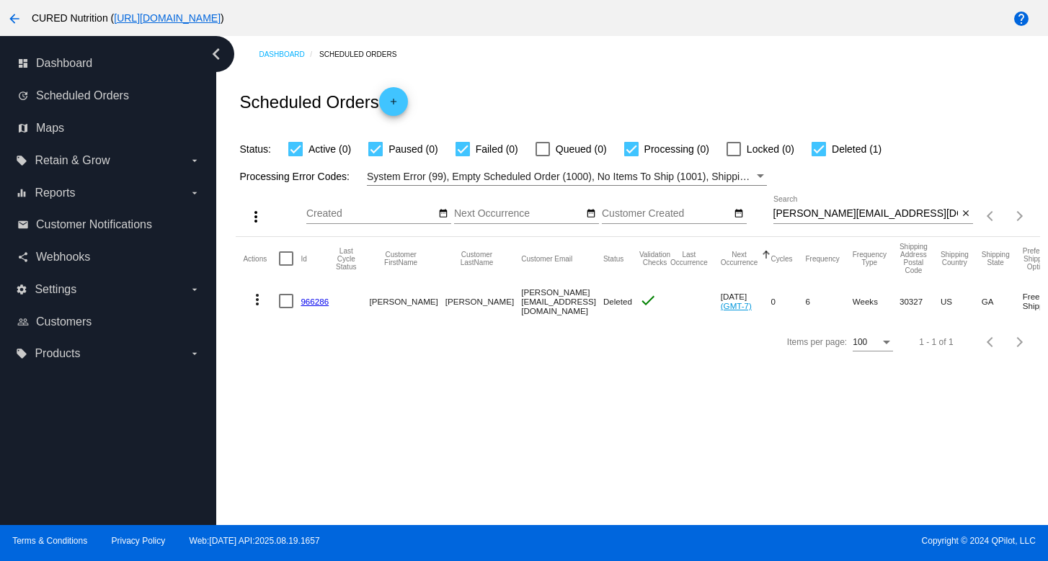
click at [838, 221] on div "[PERSON_NAME][EMAIL_ADDRESS][DOMAIN_NAME] Search" at bounding box center [865, 210] width 185 height 28
click at [838, 212] on input "[PERSON_NAME][EMAIL_ADDRESS][DOMAIN_NAME]" at bounding box center [865, 214] width 185 height 12
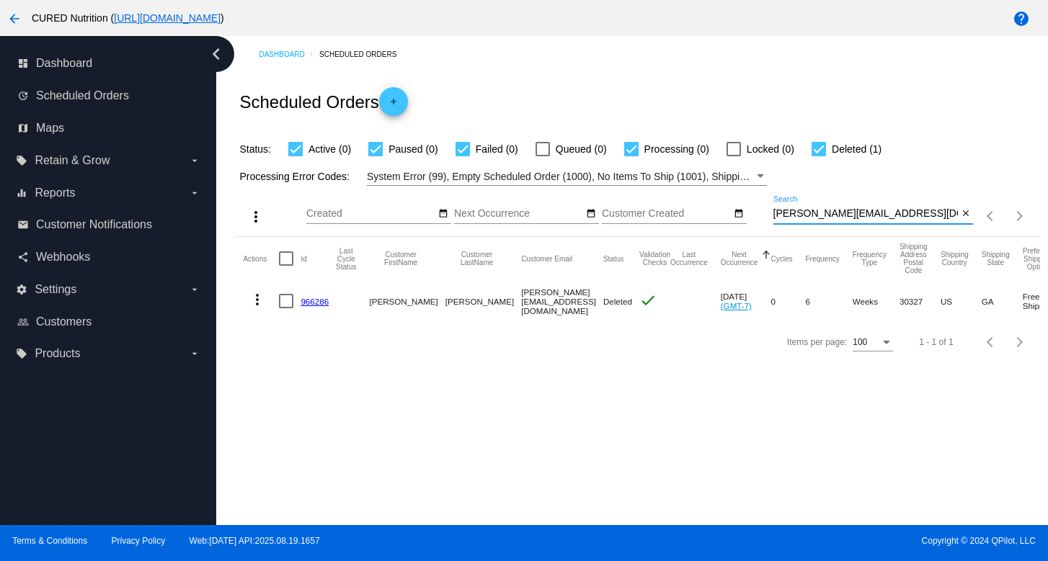
paste input "[PERSON_NAME][EMAIL_ADDRESS][PERSON_NAME]"
type input "[PERSON_NAME][EMAIL_ADDRESS][PERSON_NAME][DOMAIN_NAME]"
click at [324, 303] on link "892998" at bounding box center [315, 302] width 28 height 9
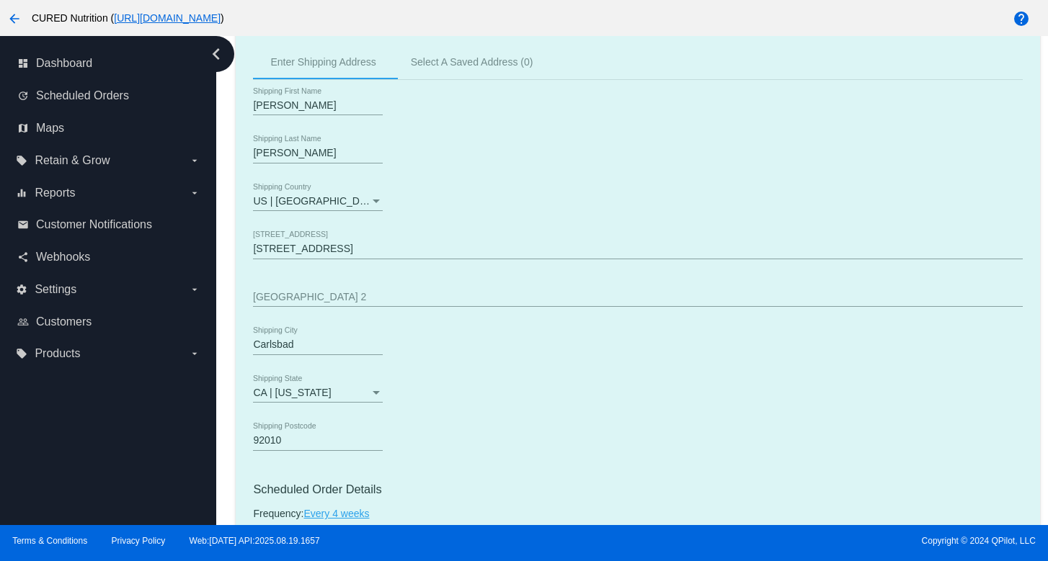
scroll to position [587, 0]
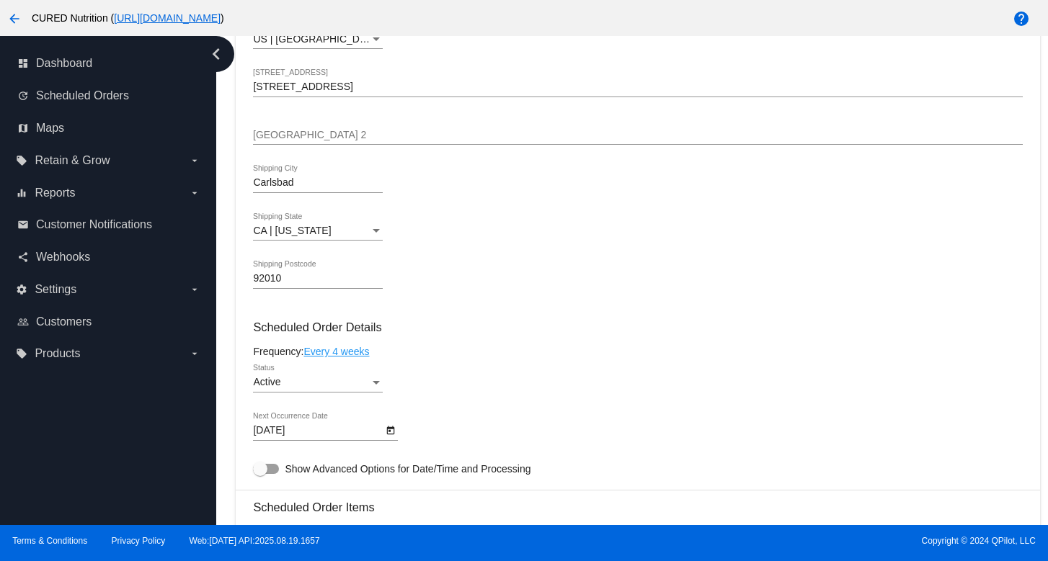
click at [355, 388] on div "Active" at bounding box center [311, 383] width 117 height 12
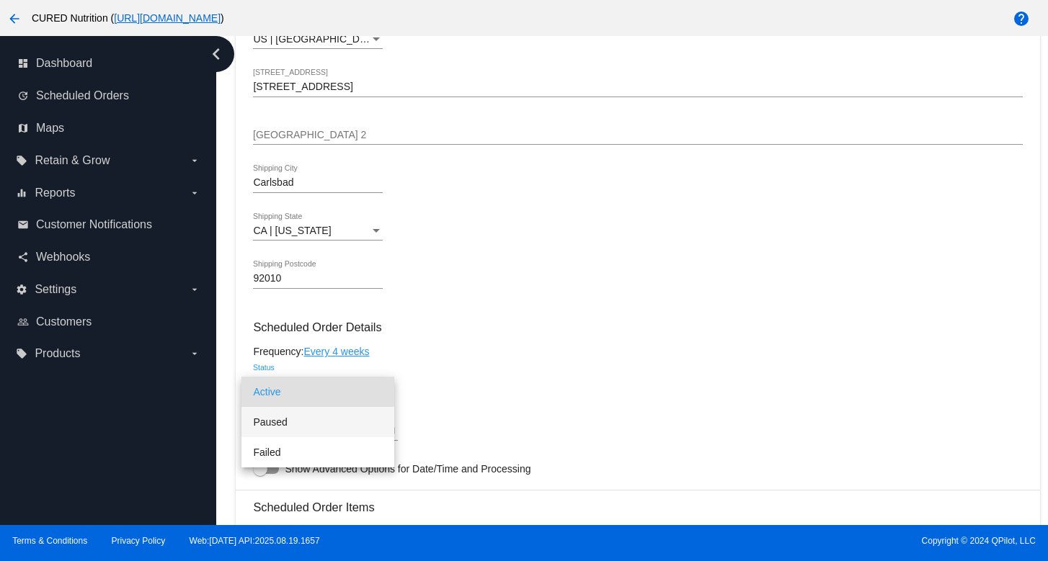
click at [316, 417] on span "Paused" at bounding box center [318, 422] width 130 height 30
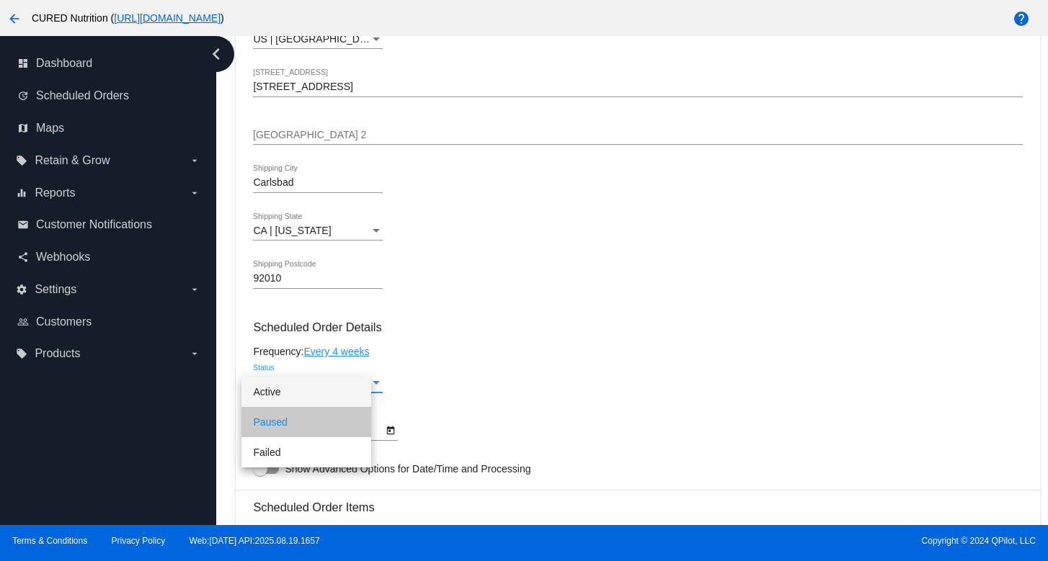
click at [483, 368] on mat-card-content "Customer 6384134: [PERSON_NAME] [PERSON_NAME][EMAIL_ADDRESS][PERSON_NAME][DOMAI…" at bounding box center [637, 487] width 769 height 1358
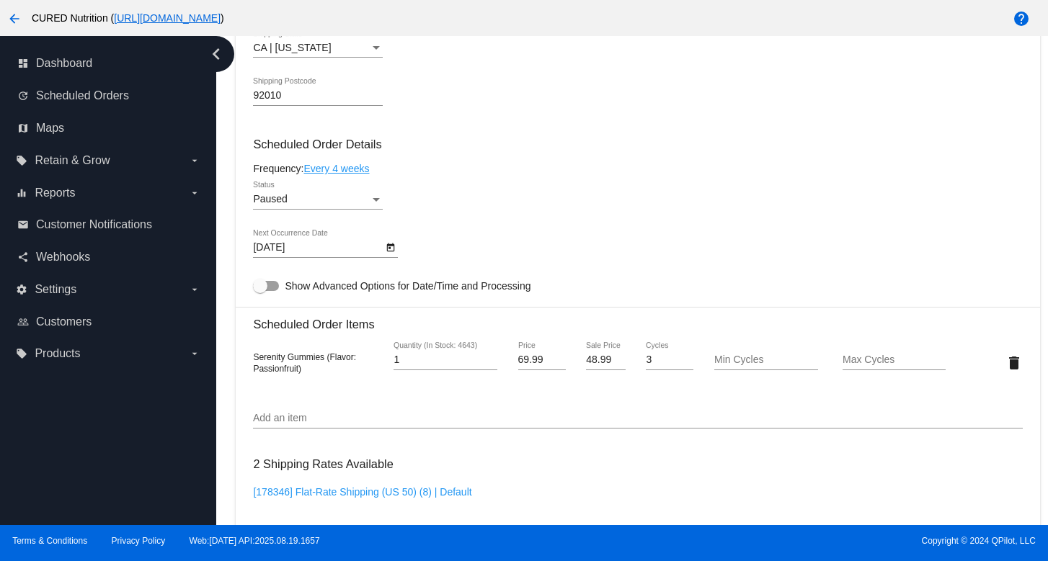
scroll to position [1307, 0]
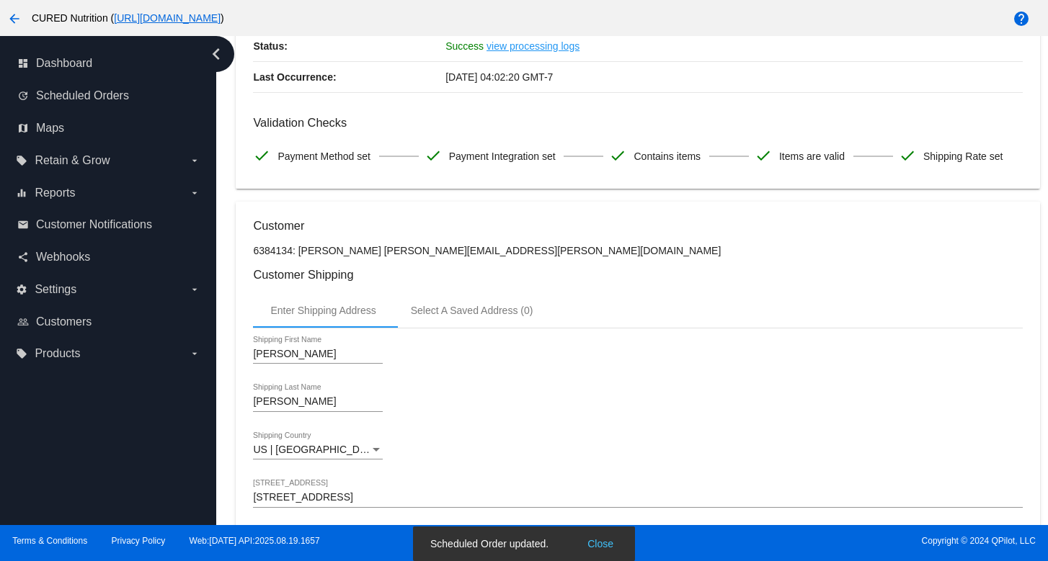
scroll to position [0, 0]
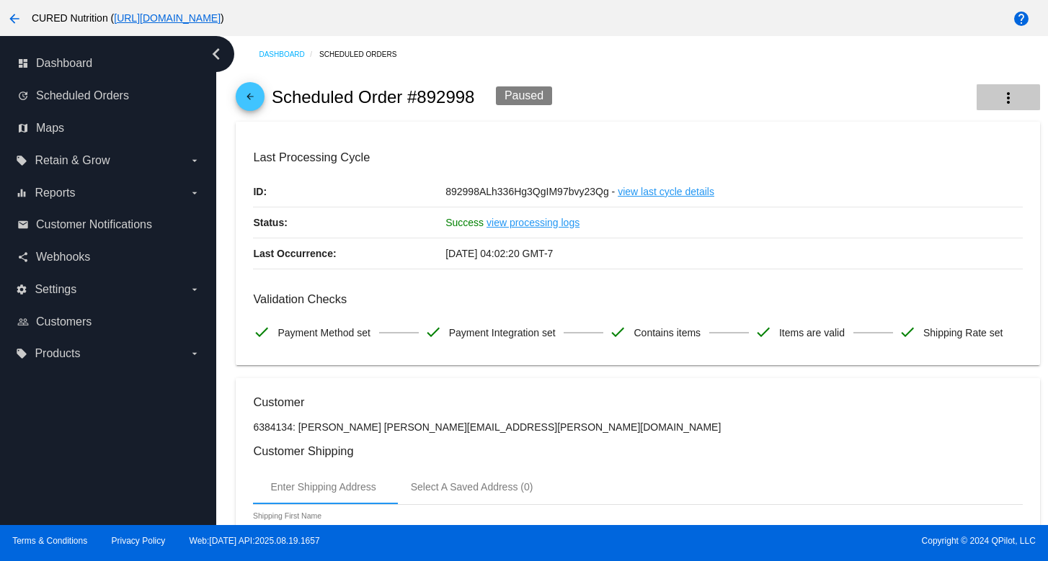
click at [1002, 99] on mat-icon "more_vert" at bounding box center [1008, 97] width 17 height 17
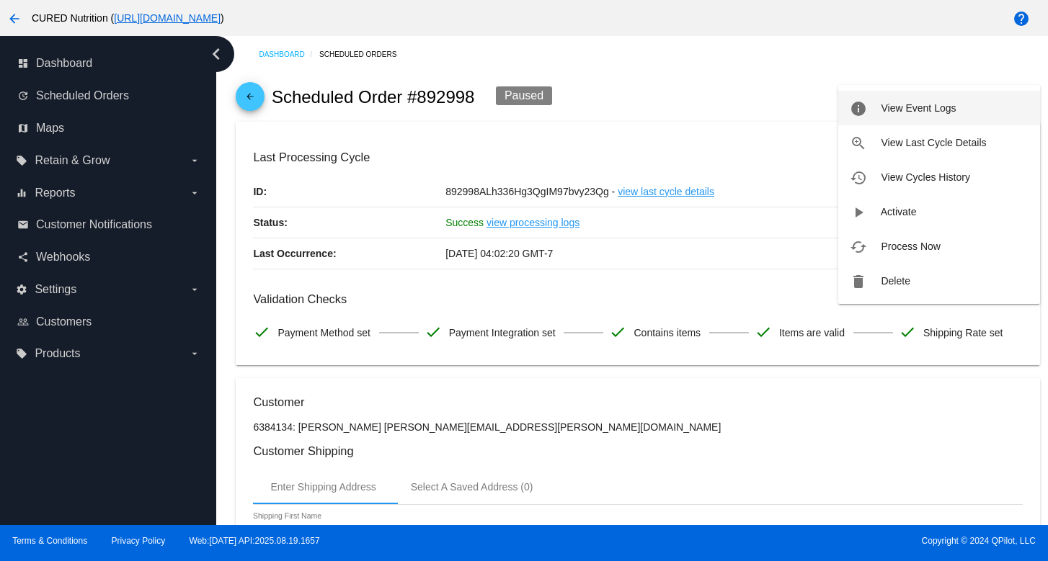
click at [927, 109] on span "View Event Logs" at bounding box center [918, 108] width 75 height 12
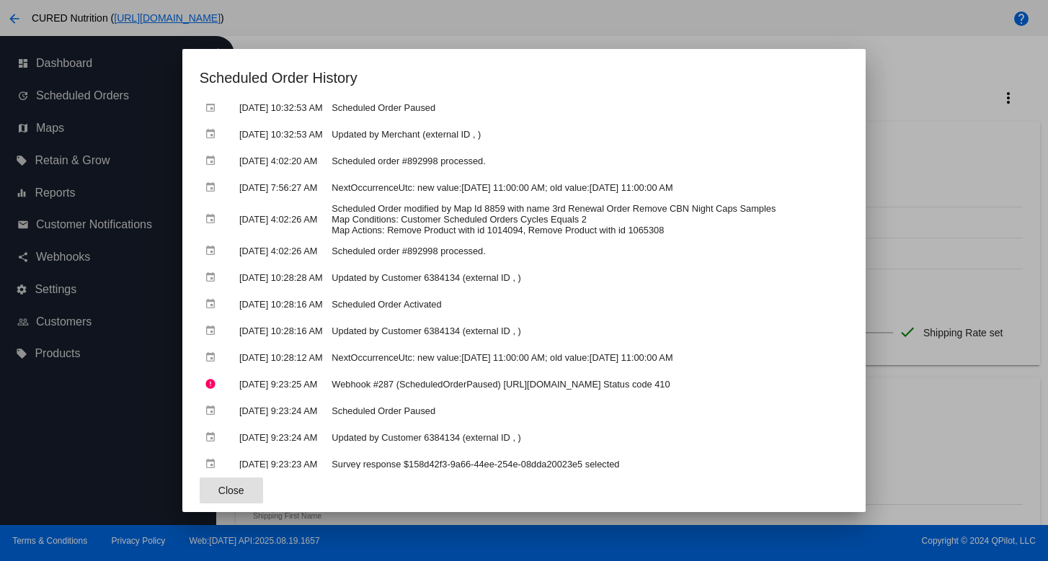
scroll to position [53, 0]
